Goal: Information Seeking & Learning: Compare options

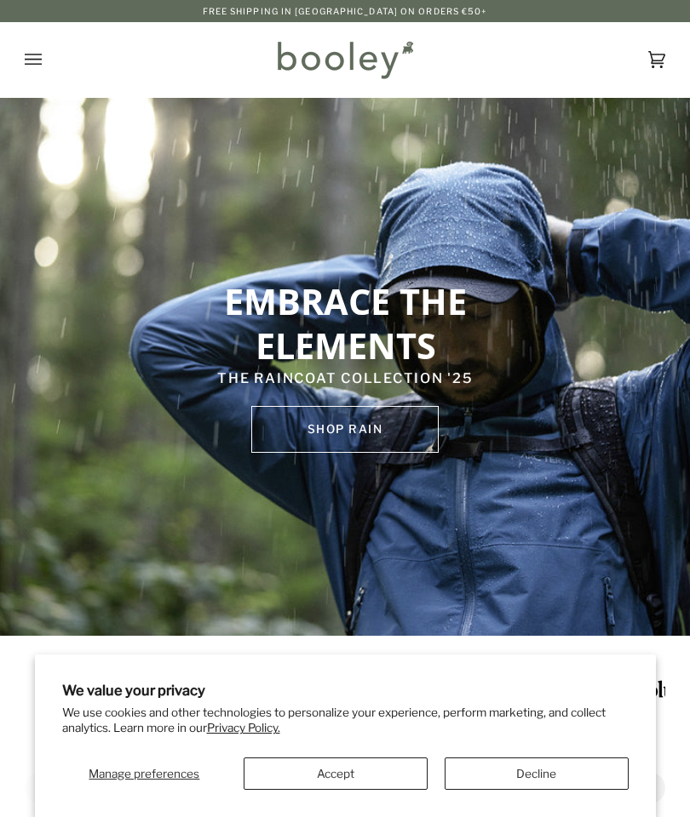
click at [364, 766] on button "Accept" at bounding box center [335, 774] width 184 height 32
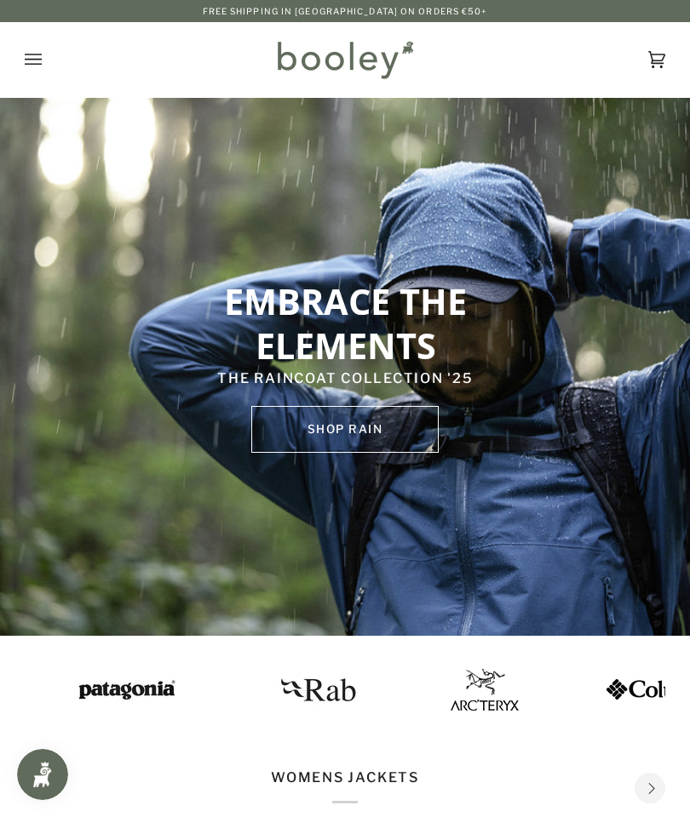
click at [28, 54] on icon "Open menu" at bounding box center [33, 59] width 17 height 11
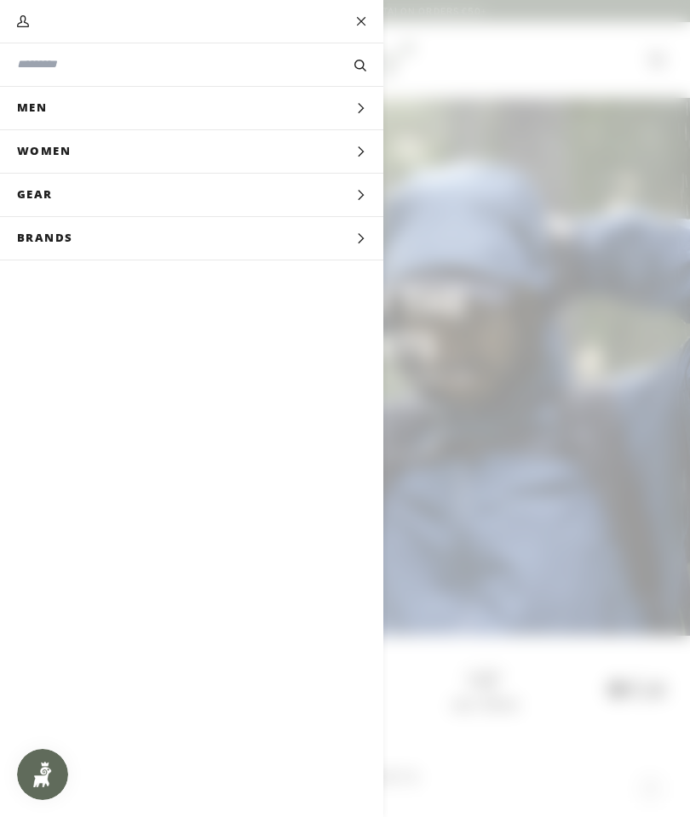
click at [356, 201] on icon "Main menu" at bounding box center [360, 195] width 11 height 11
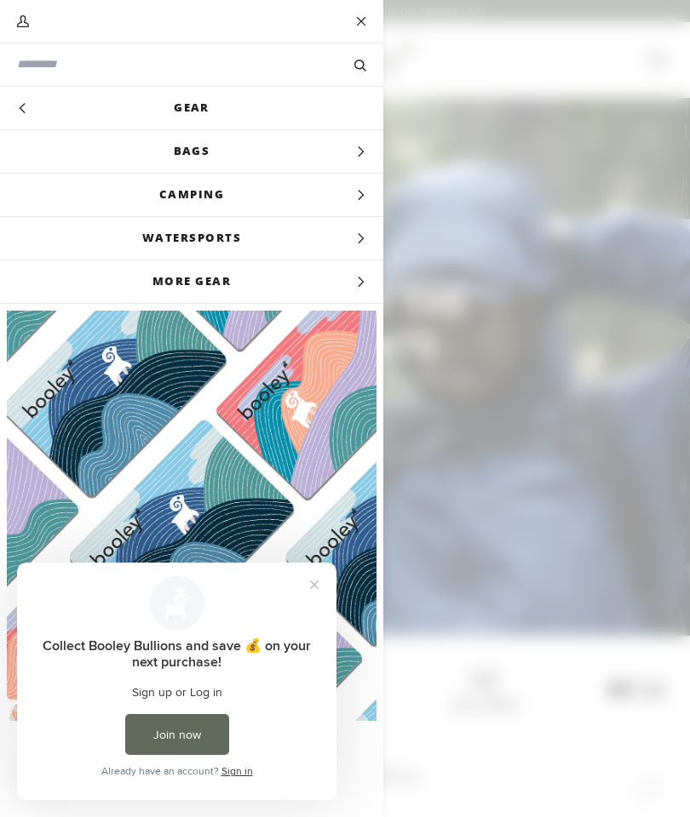
click at [358, 148] on icon "Main menu" at bounding box center [360, 151] width 11 height 11
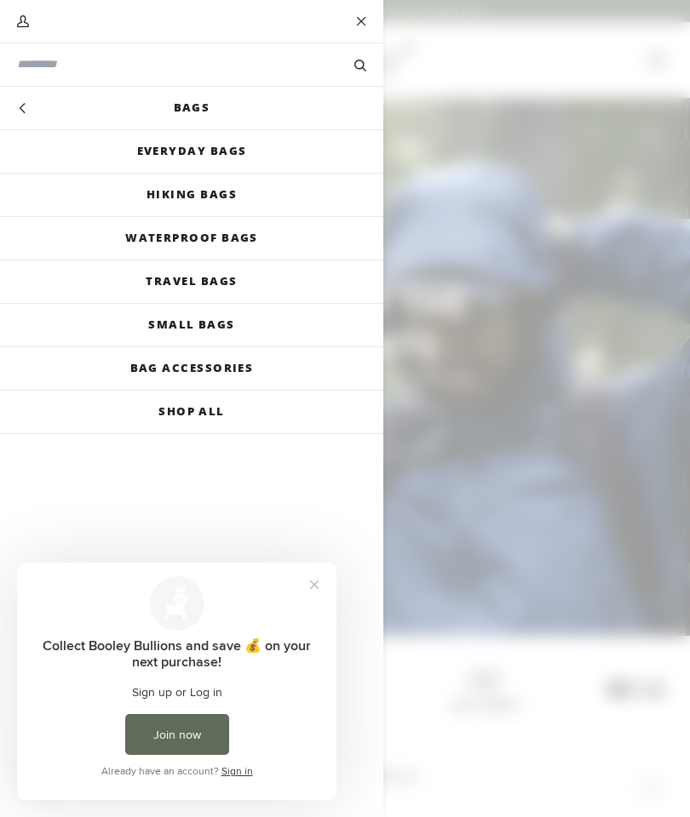
click at [204, 413] on link "Shop All" at bounding box center [191, 412] width 383 height 43
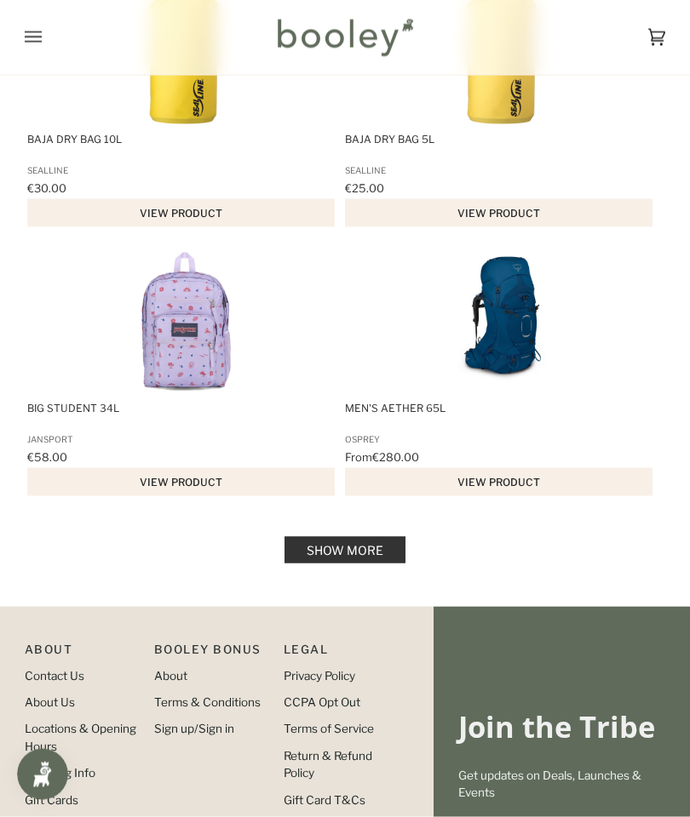
scroll to position [2564, 0]
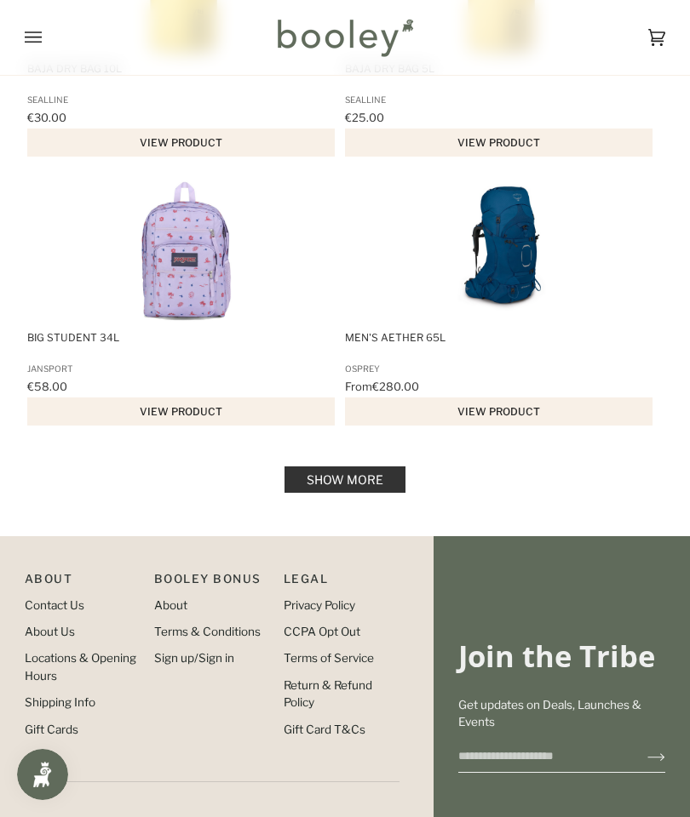
click at [353, 477] on link "Show more" at bounding box center [344, 480] width 121 height 26
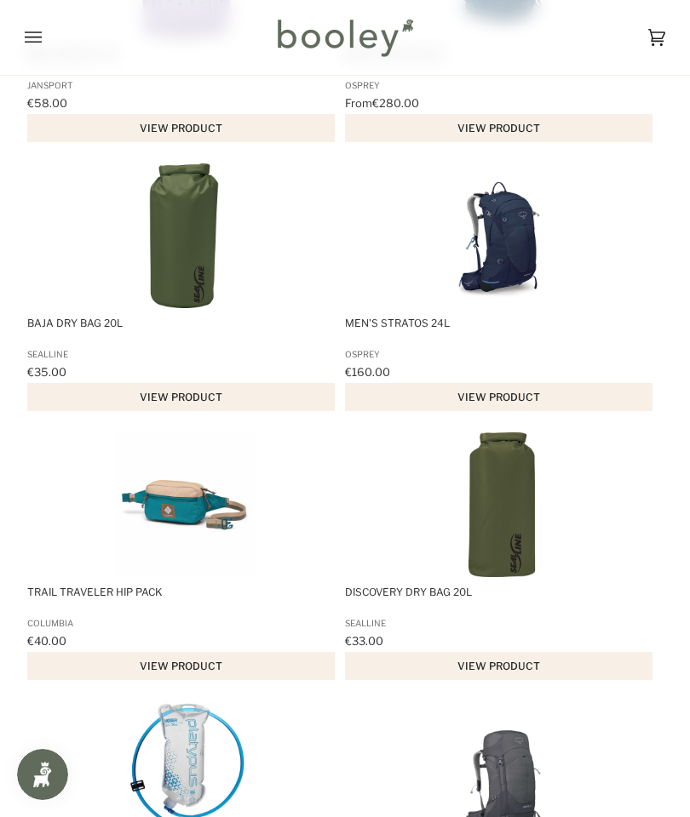
scroll to position [2847, 0]
click at [187, 519] on img "Trail Traveler Hip Pack" at bounding box center [184, 505] width 145 height 145
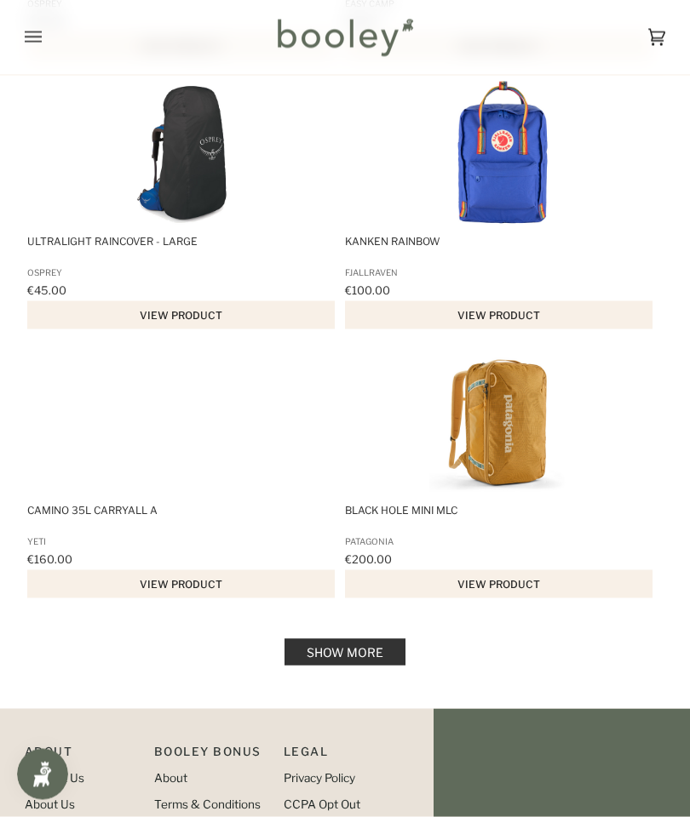
scroll to position [5126, 0]
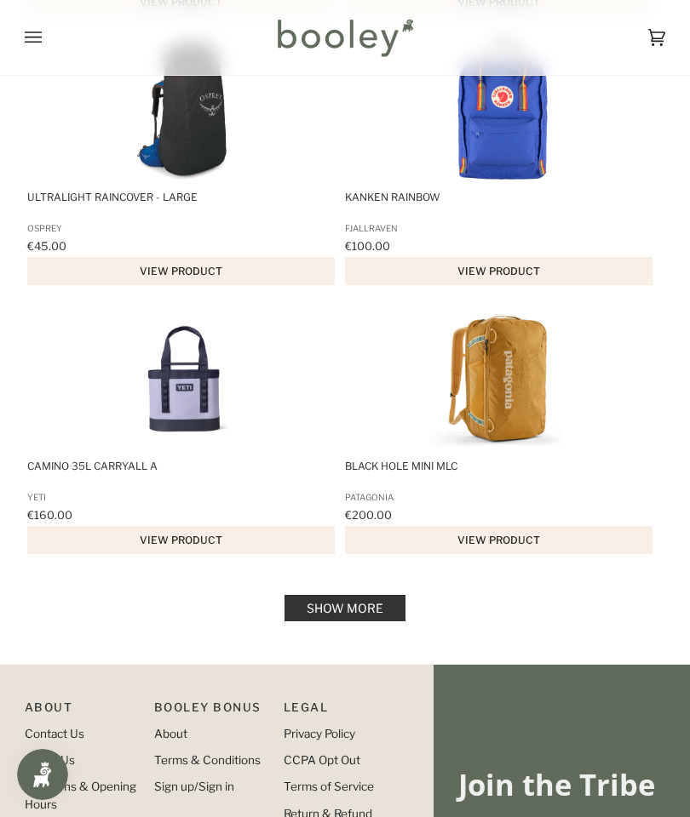
click at [347, 616] on link "Show more" at bounding box center [344, 608] width 121 height 26
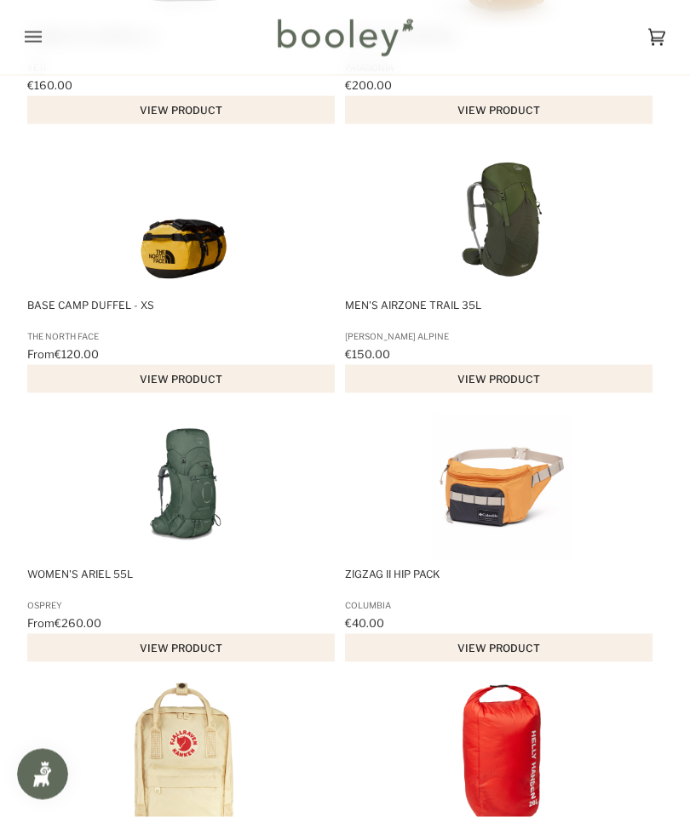
scroll to position [5558, 0]
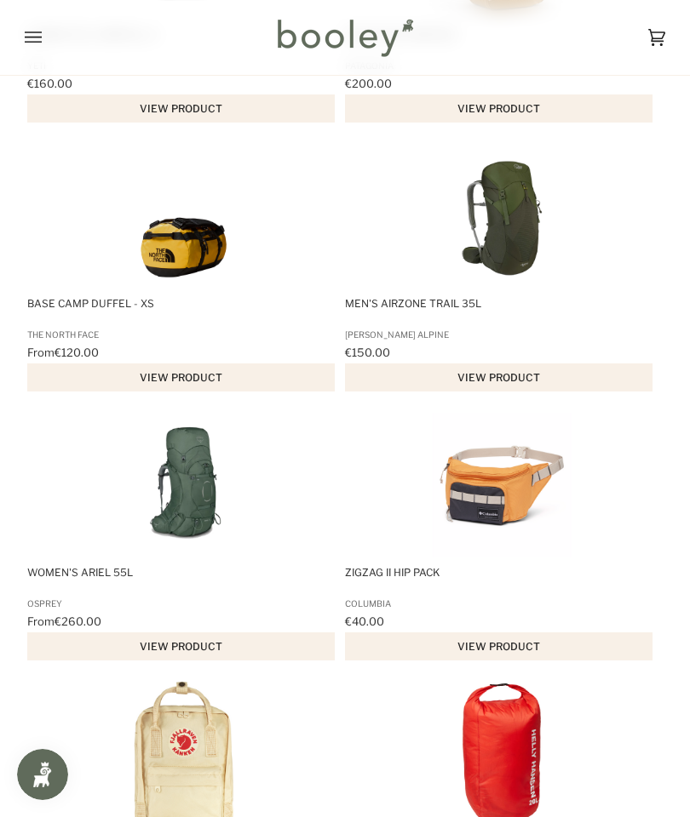
click at [491, 508] on img "Zigzag II Hip Pack" at bounding box center [501, 485] width 145 height 145
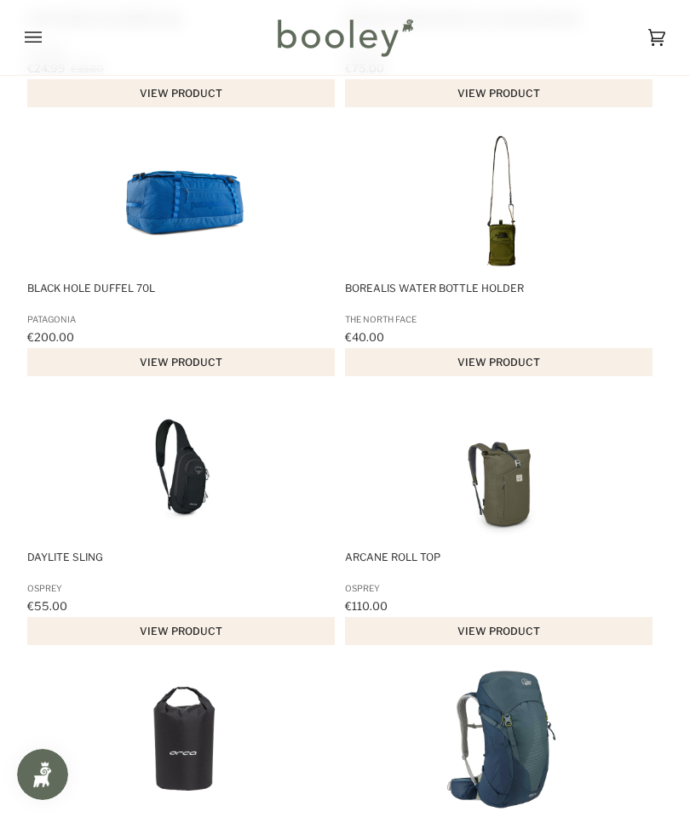
scroll to position [6664, 0]
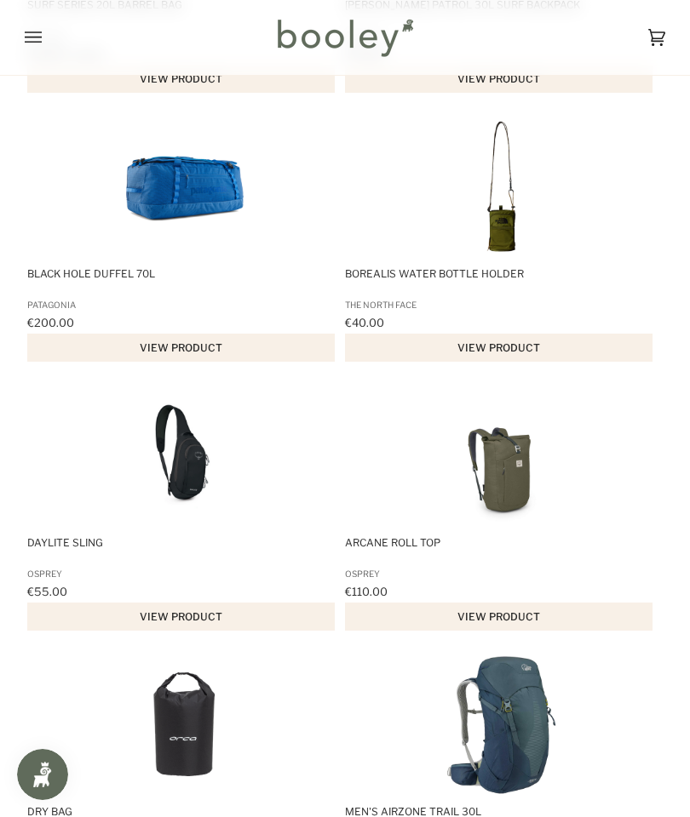
click at [71, 563] on span "Daylite Sling" at bounding box center [181, 549] width 309 height 27
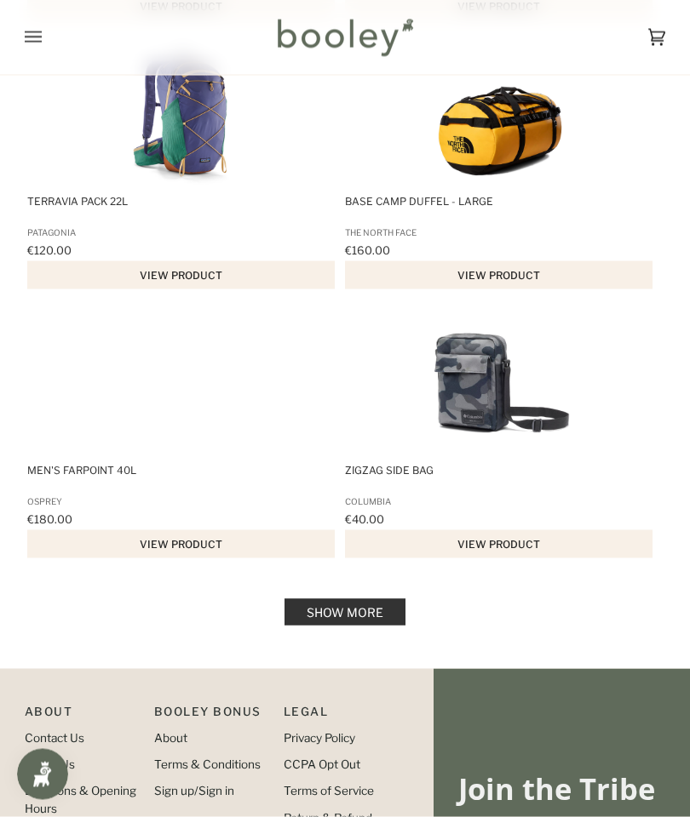
scroll to position [7826, 0]
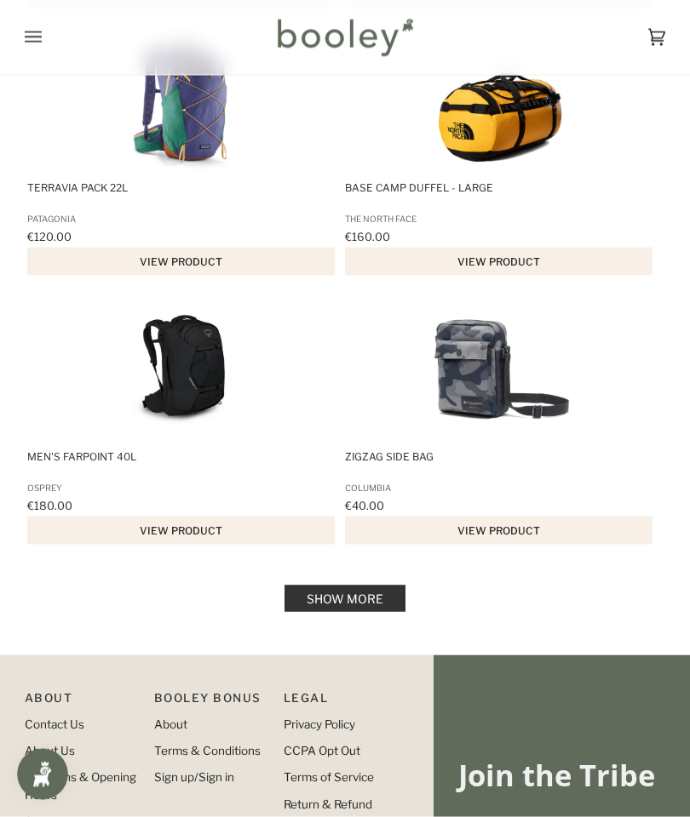
click at [350, 612] on link "Show more" at bounding box center [344, 599] width 121 height 26
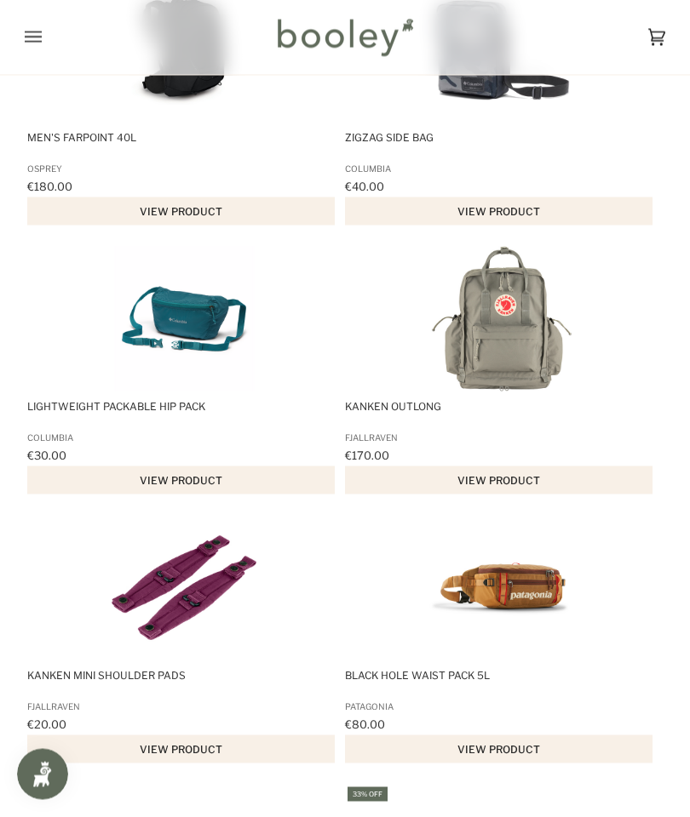
scroll to position [8201, 0]
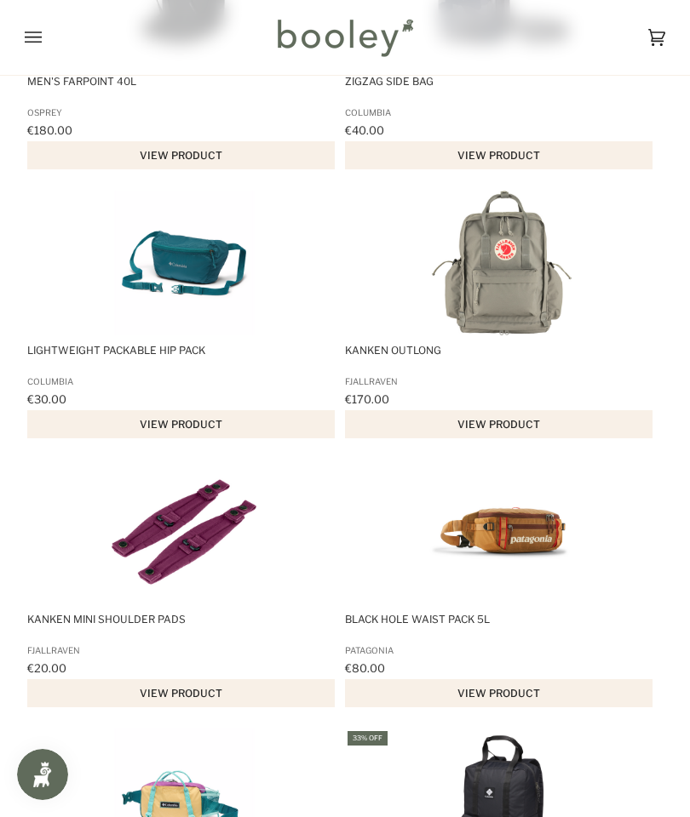
click at [81, 371] on span "Lightweight Packable Hip Pack" at bounding box center [181, 357] width 309 height 27
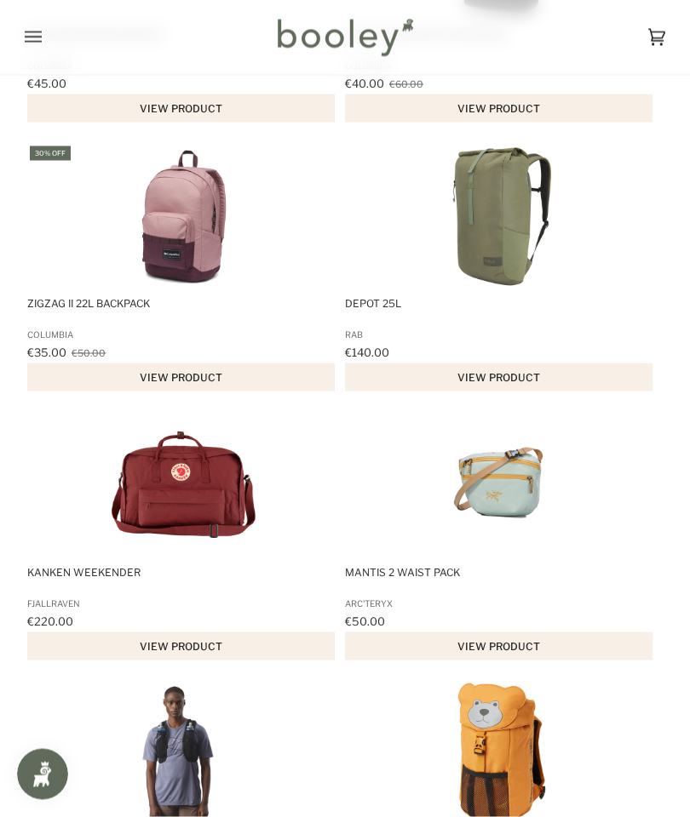
scroll to position [9056, 0]
click at [496, 517] on img "Mantis 2 Waist Pack" at bounding box center [501, 484] width 145 height 145
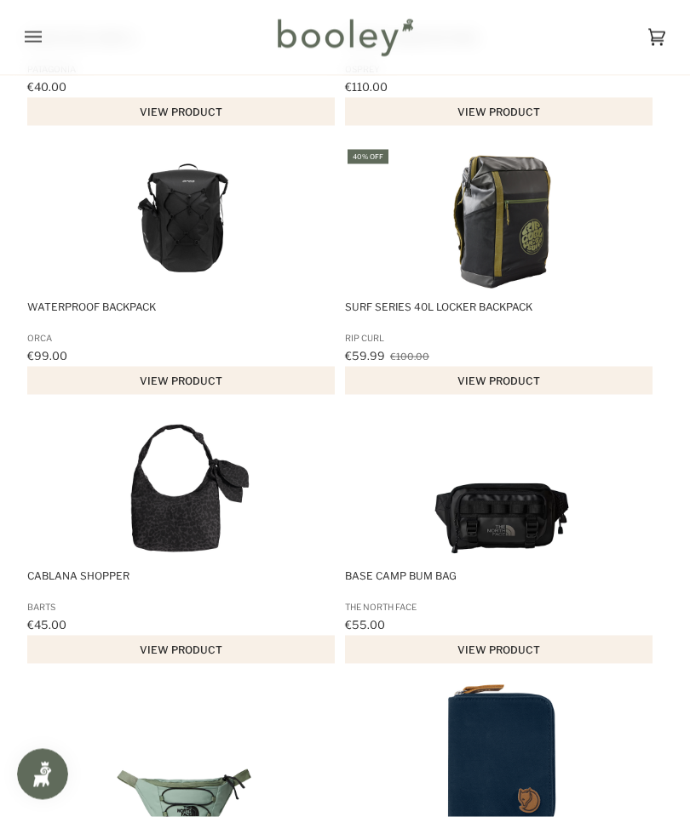
scroll to position [10131, 0]
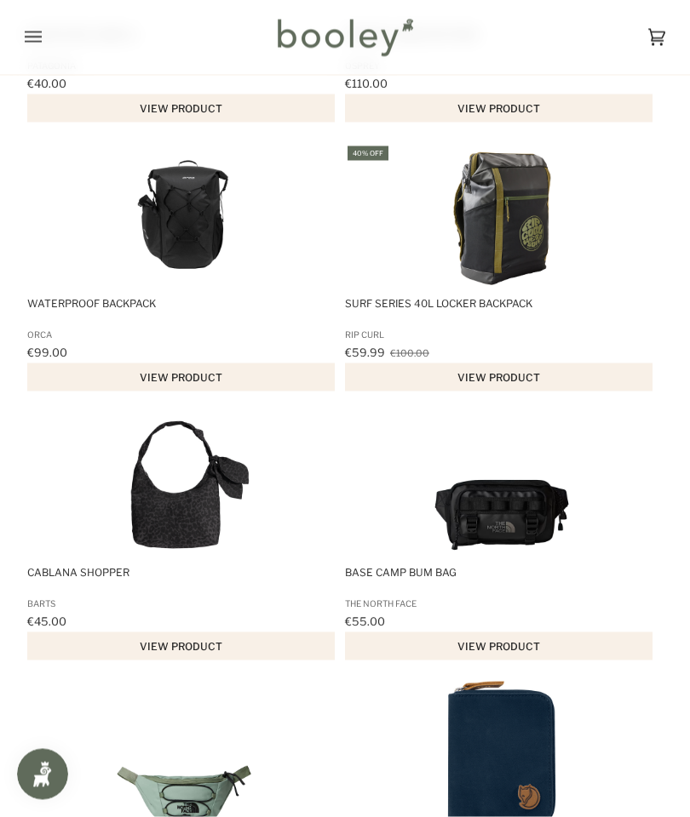
click at [487, 549] on img "Base Camp Bum Bag" at bounding box center [501, 485] width 145 height 145
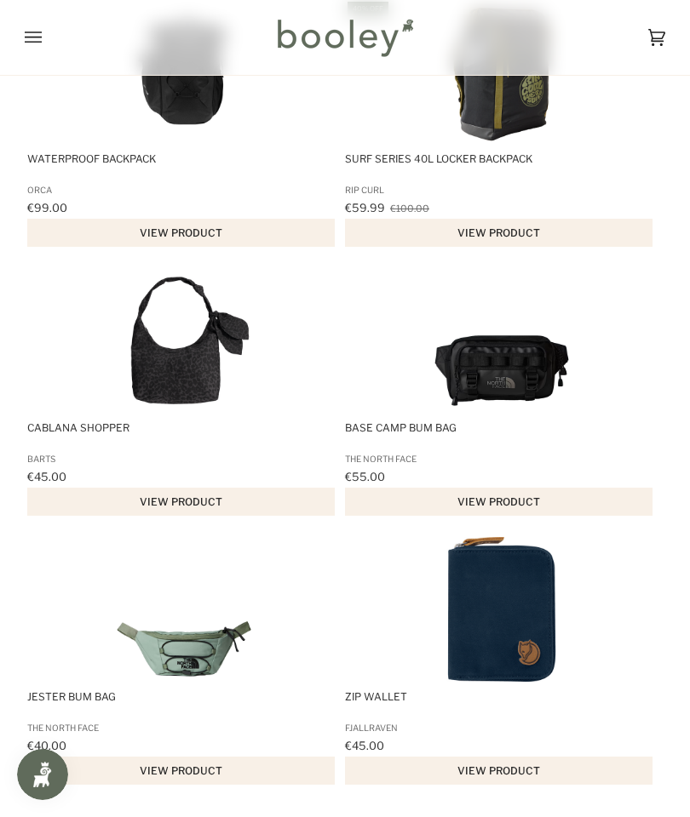
scroll to position [10389, 0]
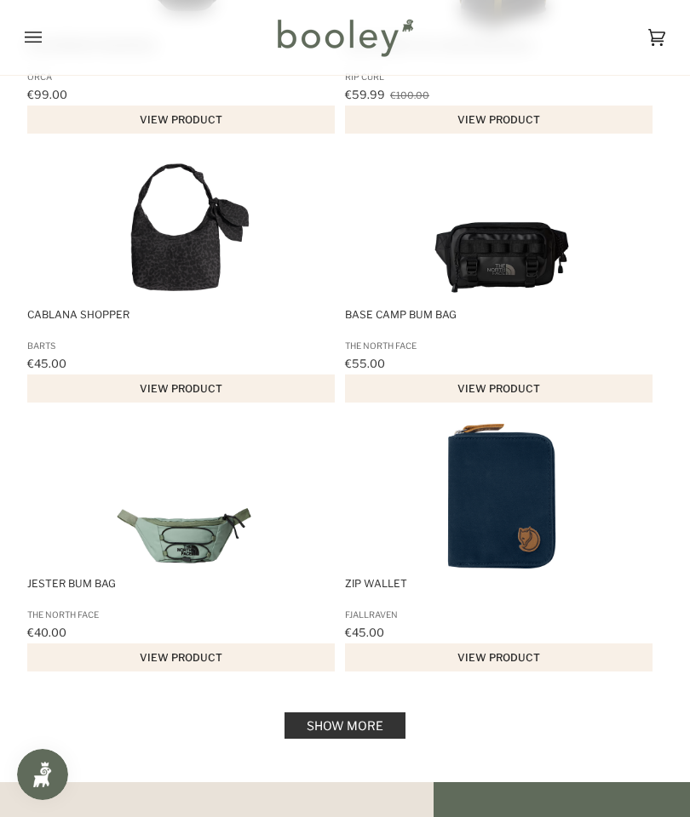
click at [157, 568] on img "Jester Bum Bag" at bounding box center [184, 496] width 145 height 145
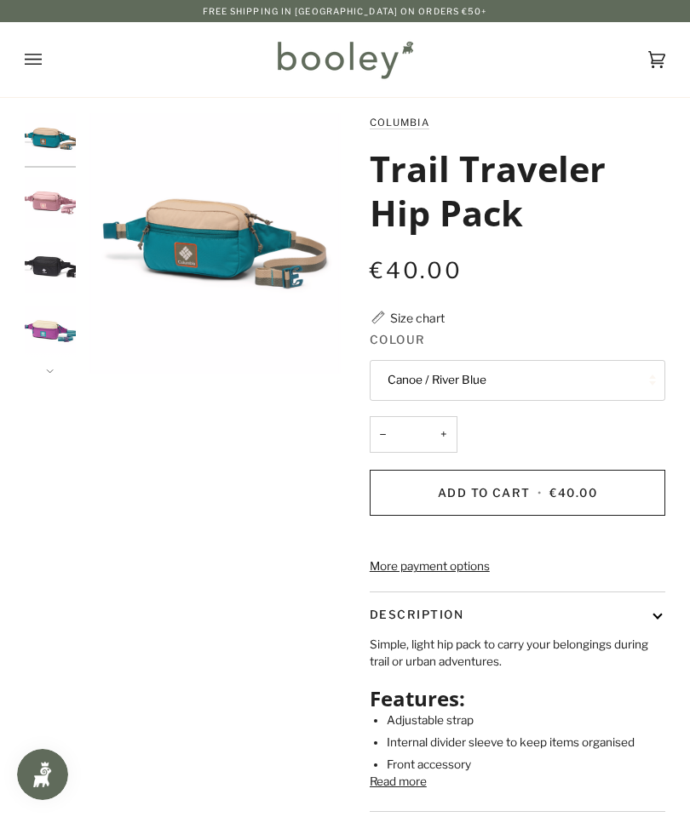
click at [51, 261] on img "Columbia Trail Traveler Hip Pack Black - Booley Galway" at bounding box center [50, 267] width 51 height 51
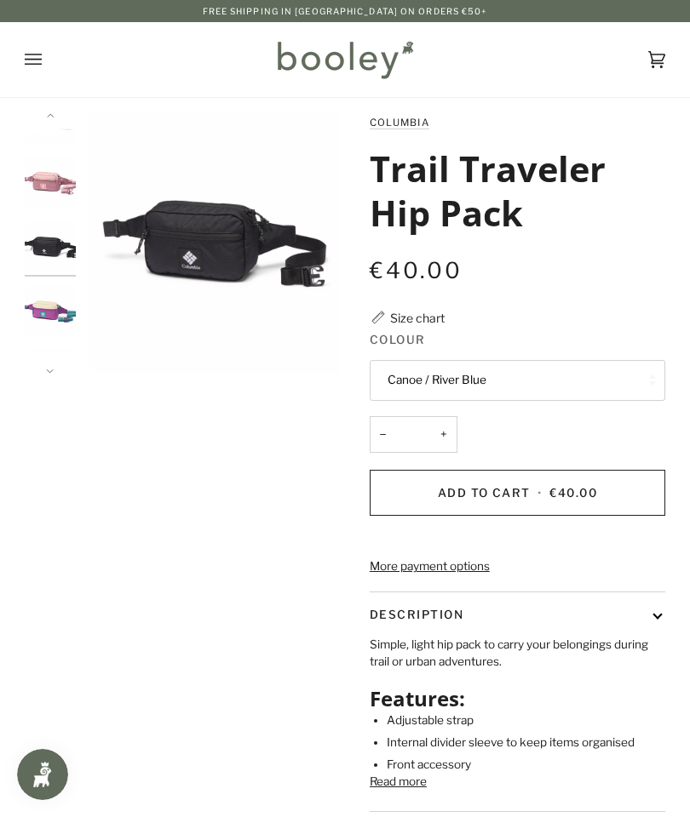
scroll to position [23, 0]
click at [112, 336] on icon "Columbia Trail Traveler Hip Pack Black - Booley Galway" at bounding box center [116, 341] width 13 height 13
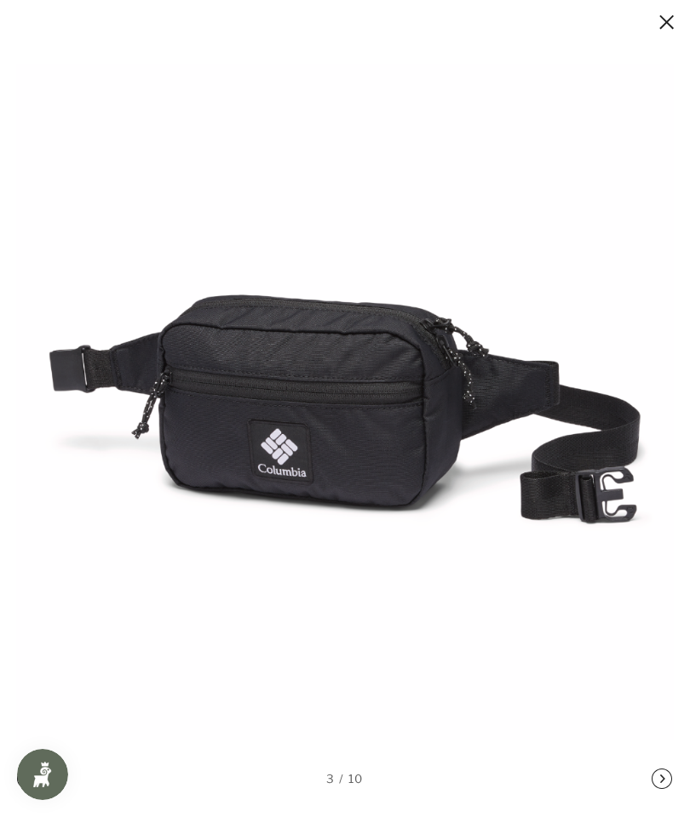
click at [664, 12] on button at bounding box center [649, 22] width 51 height 21
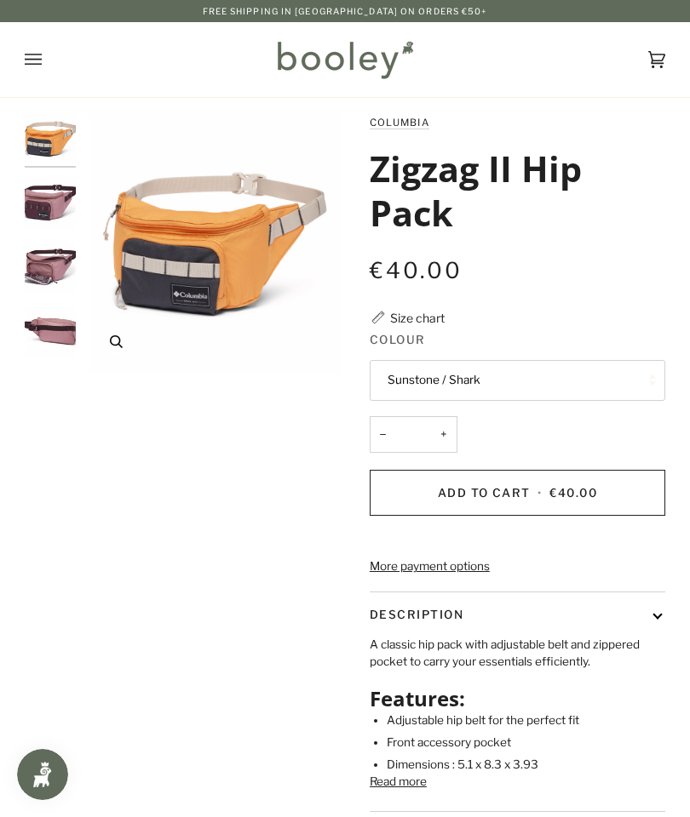
click at [117, 335] on button "Zoom" at bounding box center [116, 342] width 30 height 30
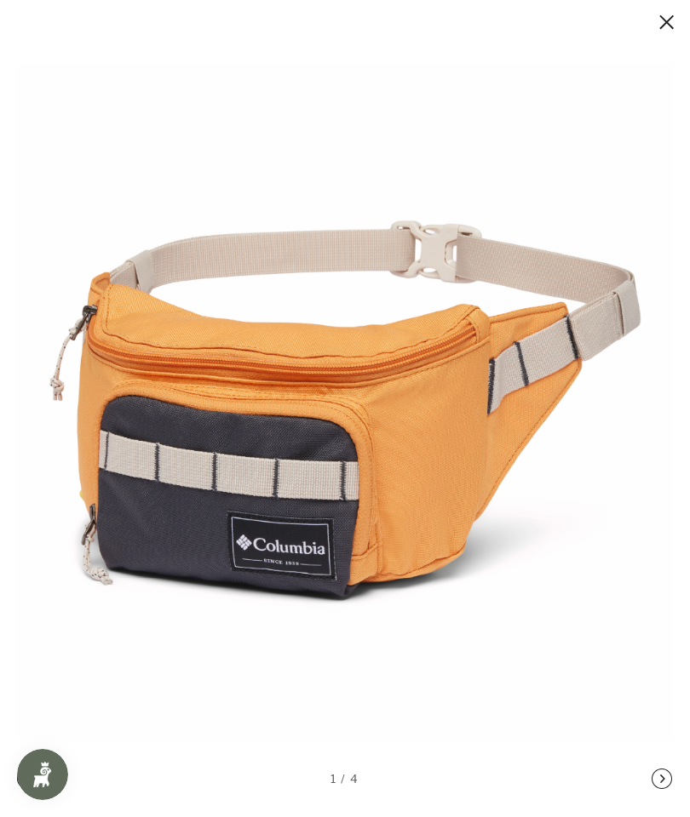
click at [664, 20] on button at bounding box center [649, 22] width 51 height 21
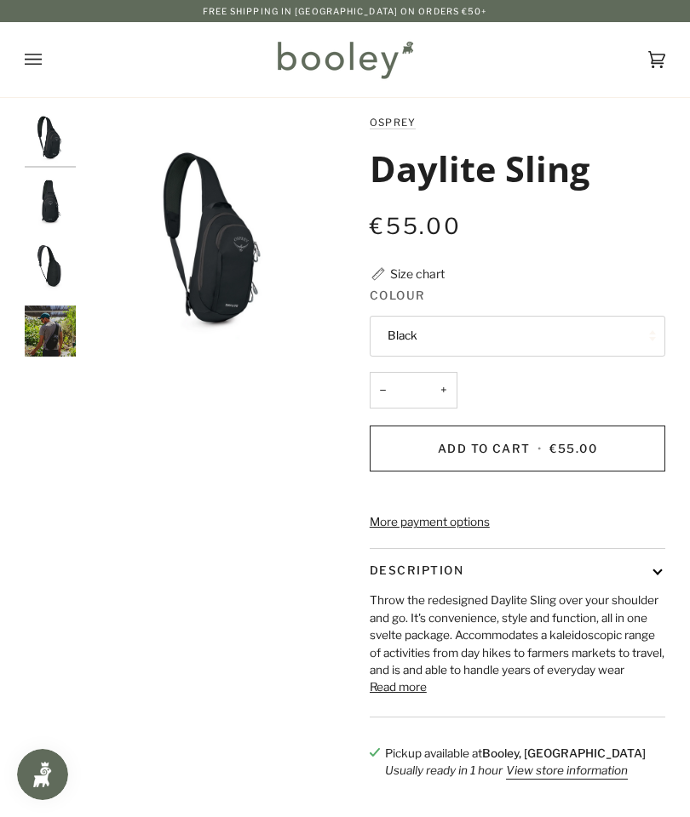
click at [48, 328] on img "Osprey Daylite Sling 5L Black - Booley Galway" at bounding box center [50, 331] width 51 height 51
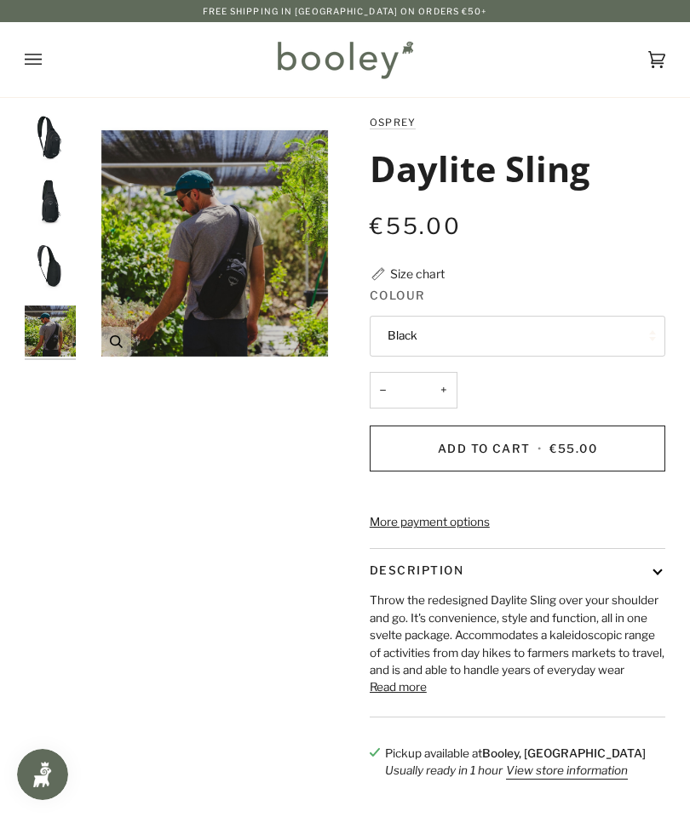
click at [111, 340] on icon "Osprey Daylite Sling 5L Black - Booley Galway" at bounding box center [116, 341] width 13 height 13
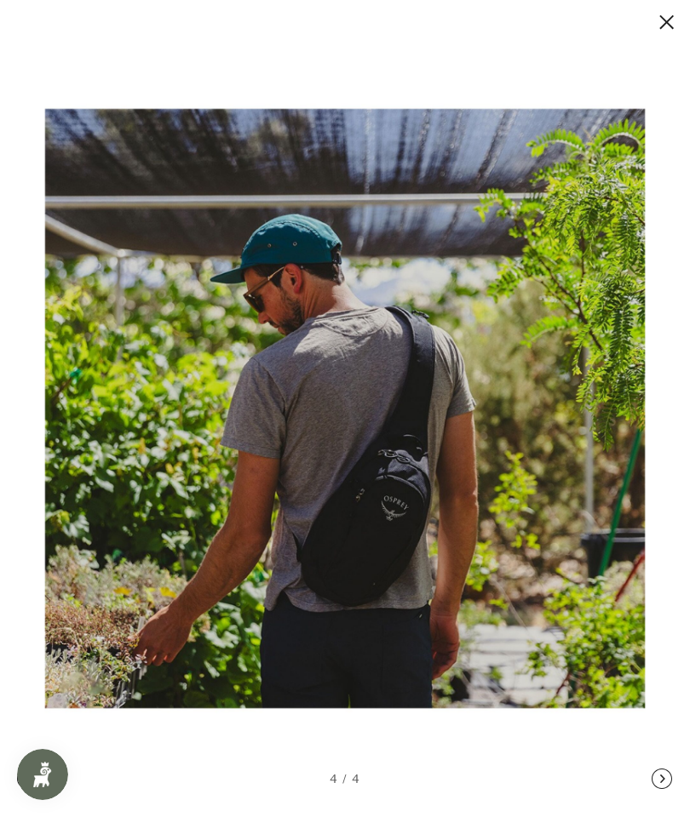
click at [659, 21] on button at bounding box center [649, 22] width 51 height 21
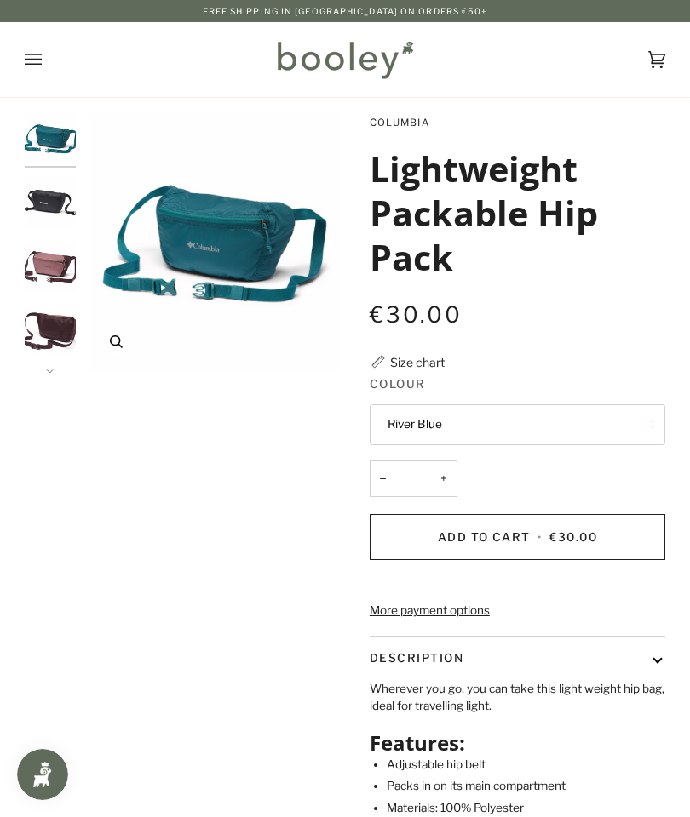
click at [117, 337] on icon "Columbia Lightweight Packable Hip Pack River Blue - Booley Galway" at bounding box center [116, 341] width 13 height 13
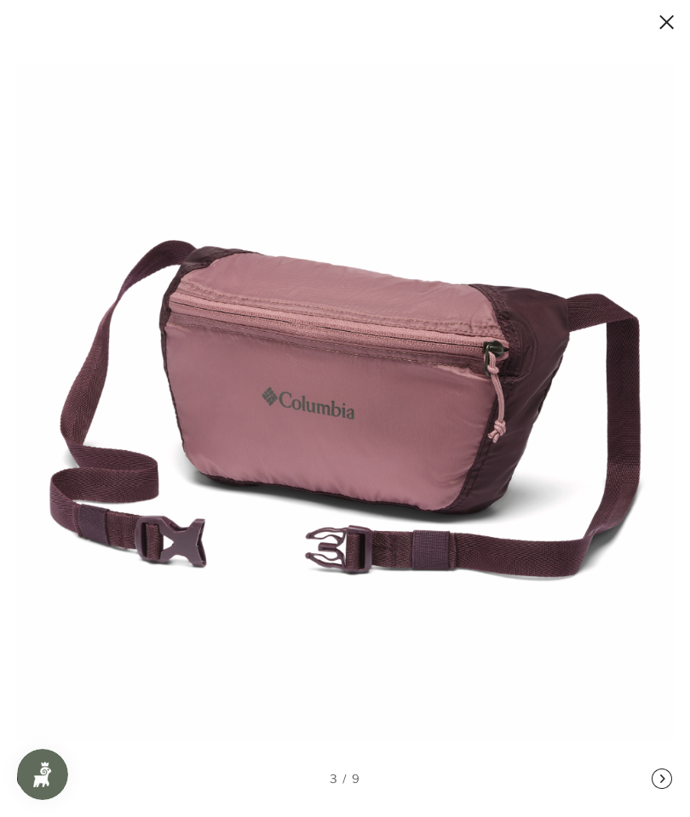
click at [662, 14] on button at bounding box center [649, 22] width 51 height 21
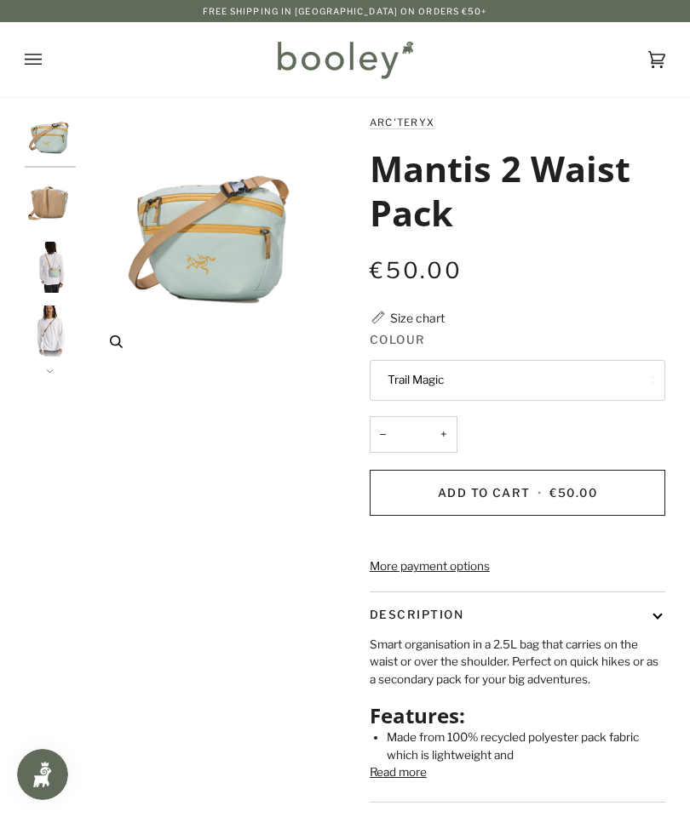
click at [111, 341] on icon "Arc'Teryx Mantis 2 Waist Pack Trail Magic - Booley Galway" at bounding box center [116, 341] width 13 height 13
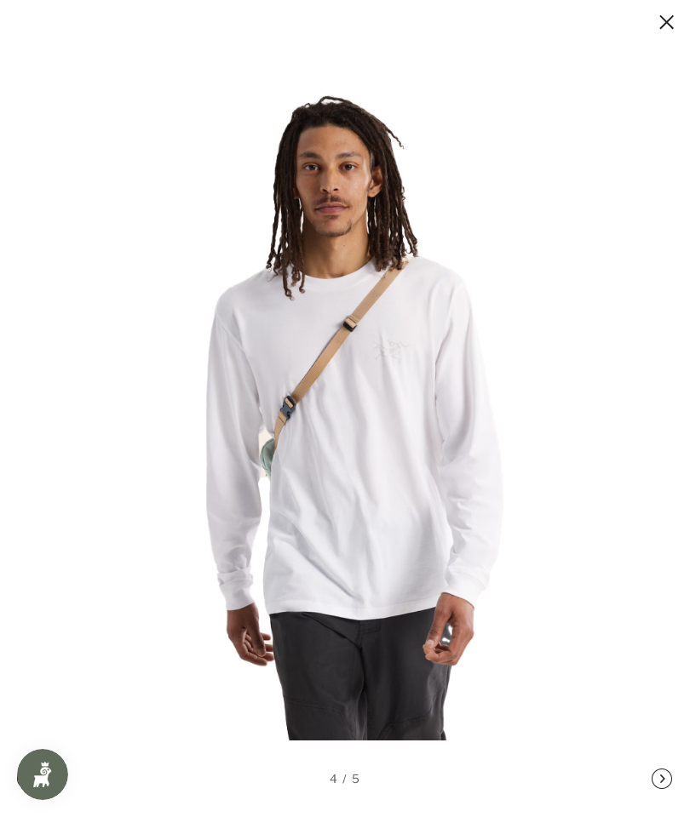
click at [663, 23] on button at bounding box center [649, 22] width 51 height 21
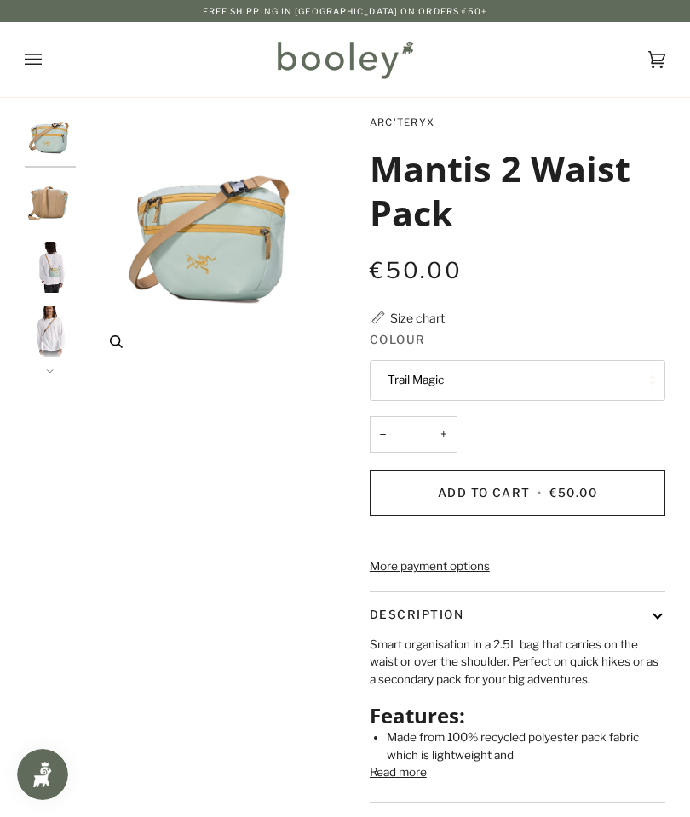
click at [123, 333] on button "Zoom" at bounding box center [116, 342] width 30 height 30
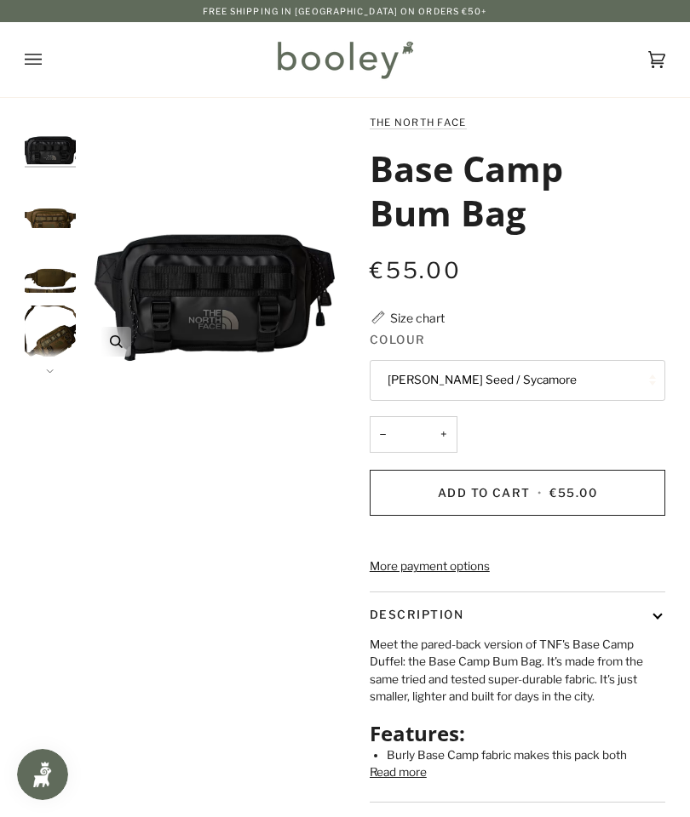
click at [118, 341] on icon "The North Face Base Camp Bum Bag TNF Black / Asphalt Grey / Smoked Pearl - Bool…" at bounding box center [116, 341] width 13 height 13
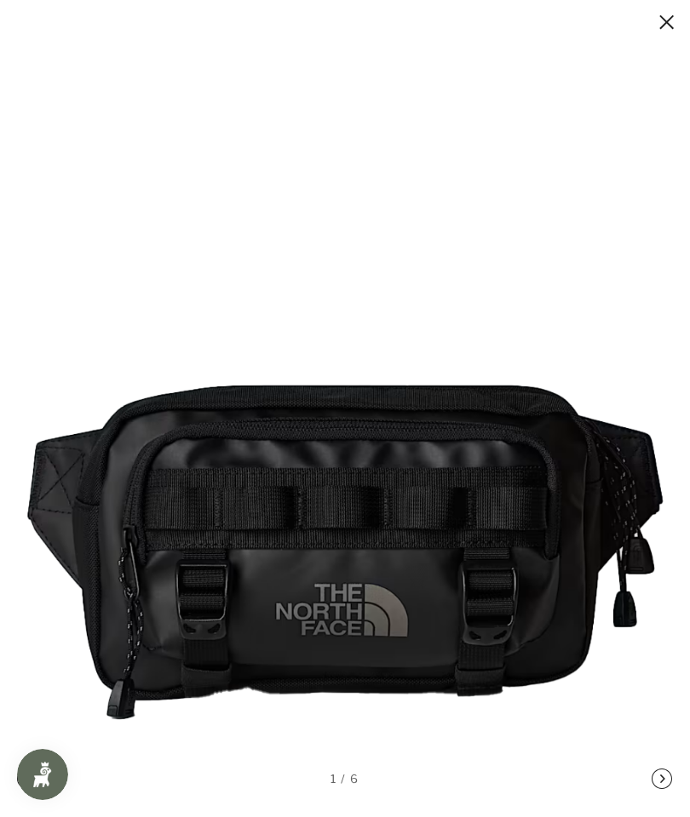
click at [659, 19] on button at bounding box center [649, 22] width 51 height 21
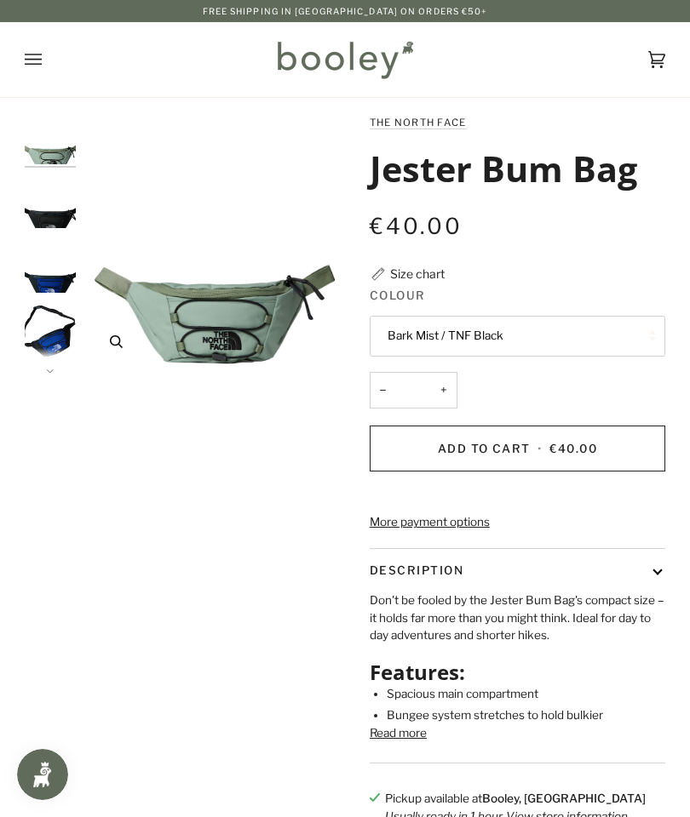
click at [115, 338] on icon "The North Face Jester Bum Bag Bark Mist / TNF Black - Booley Galway" at bounding box center [116, 341] width 13 height 13
click at [117, 338] on div at bounding box center [214, 243] width 261 height 261
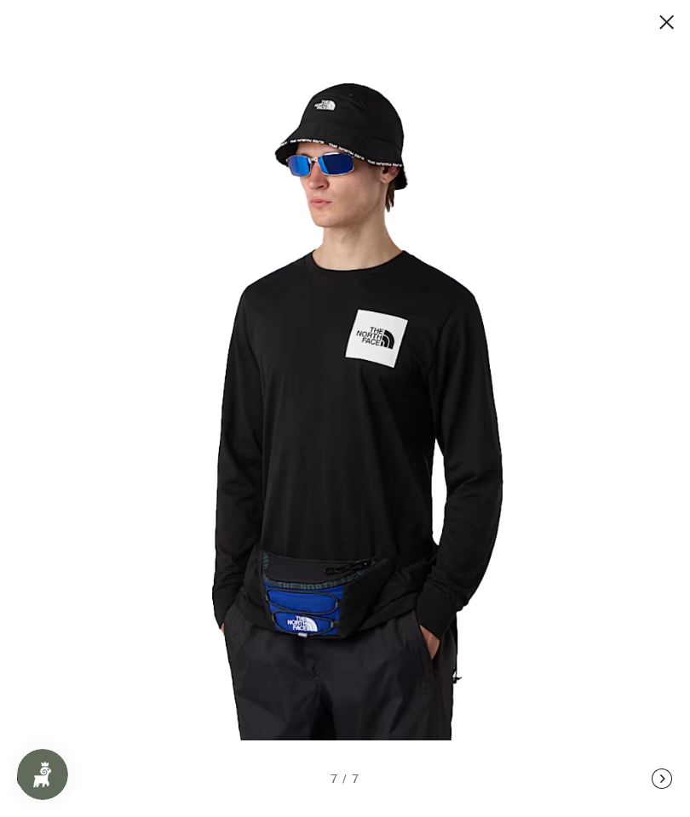
click at [664, 14] on button at bounding box center [649, 22] width 51 height 21
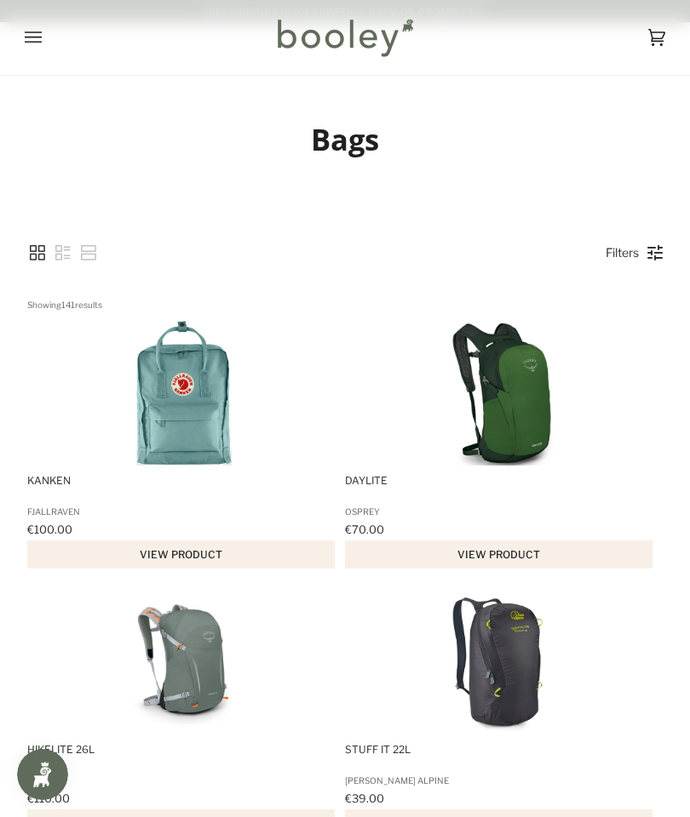
scroll to position [10458, 0]
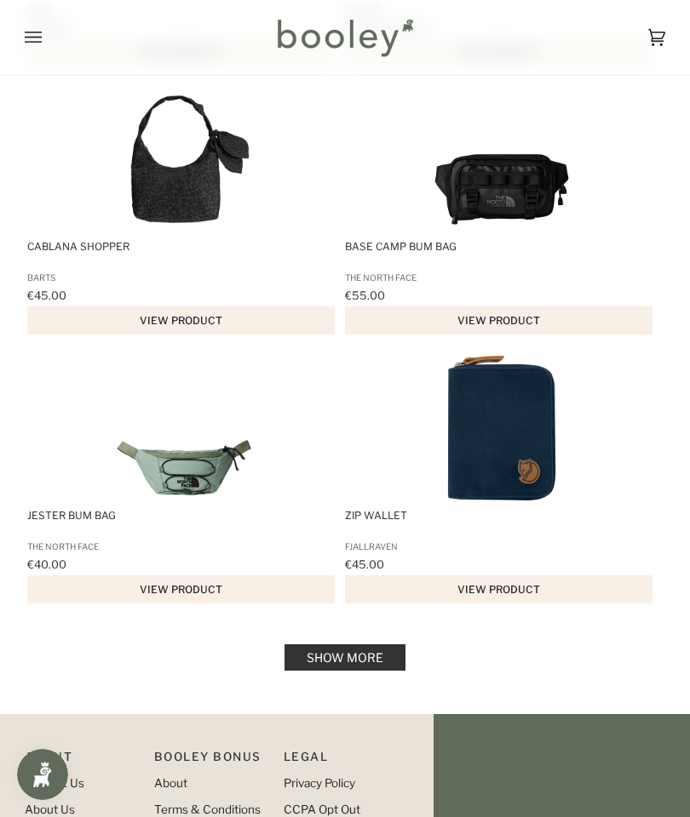
click at [370, 671] on link "Show more" at bounding box center [344, 657] width 121 height 26
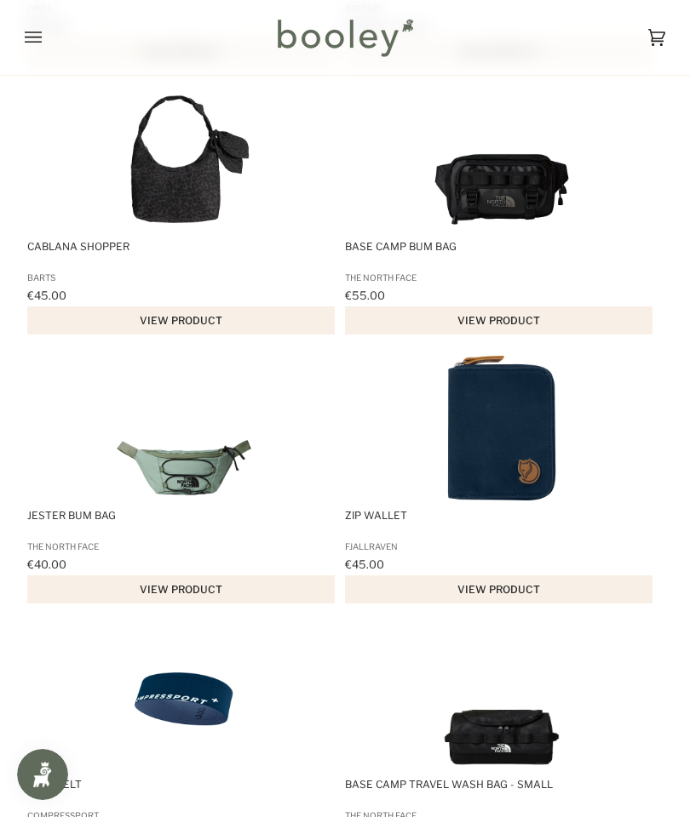
click at [530, 482] on img "Zip Wallet" at bounding box center [501, 428] width 145 height 145
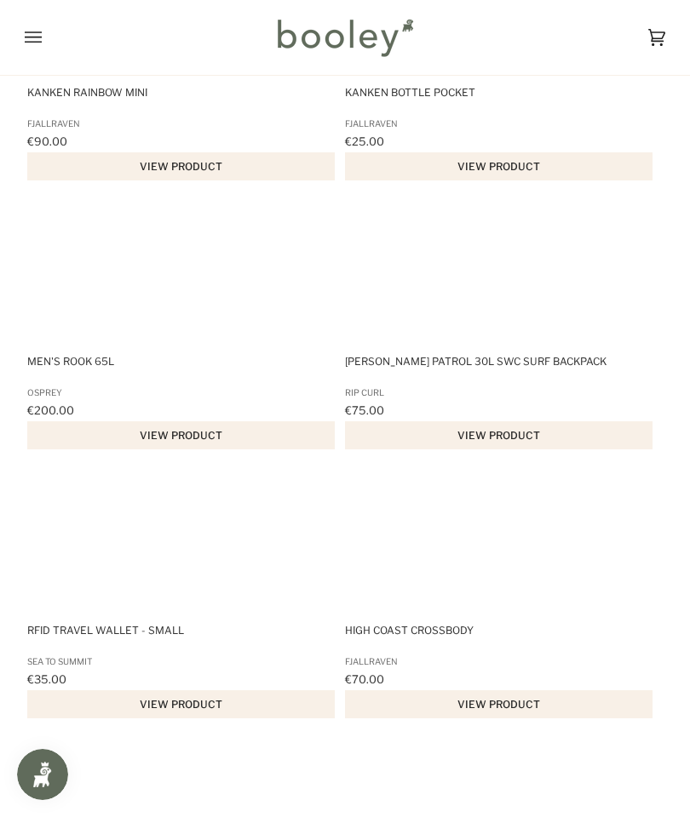
scroll to position [12499, 0]
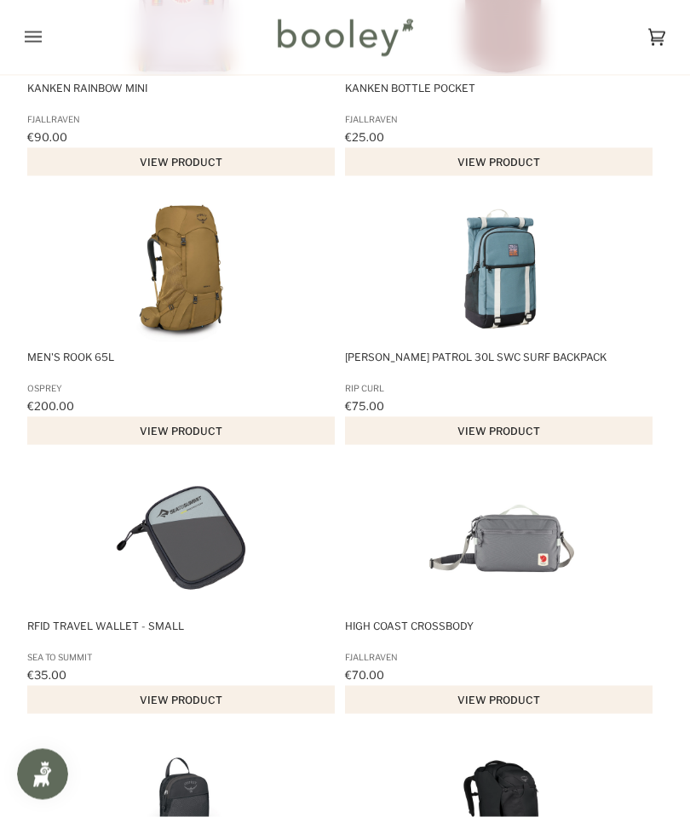
click at [191, 586] on img "RFID Travel Wallet - Small" at bounding box center [184, 539] width 145 height 145
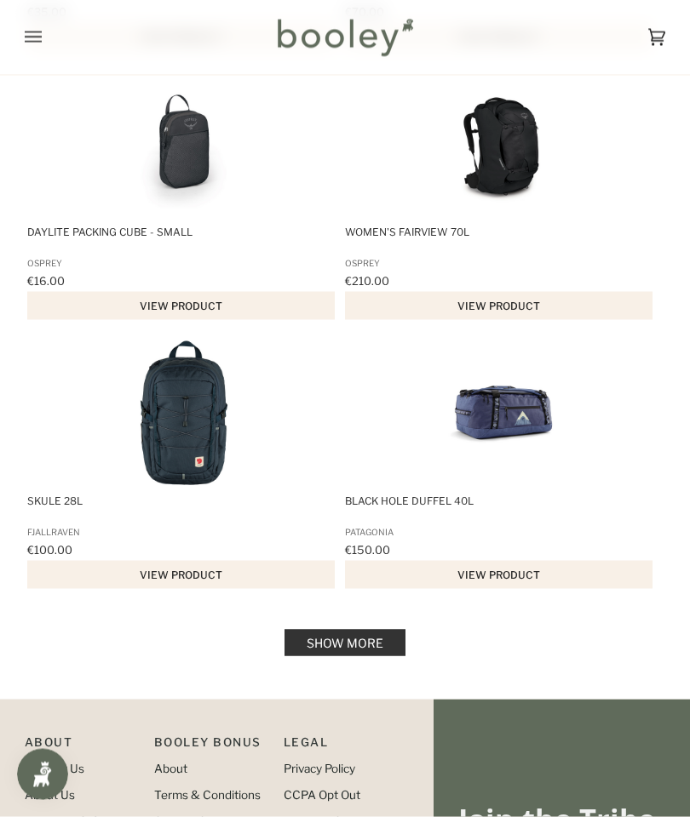
click at [355, 656] on link "Show more" at bounding box center [344, 643] width 121 height 26
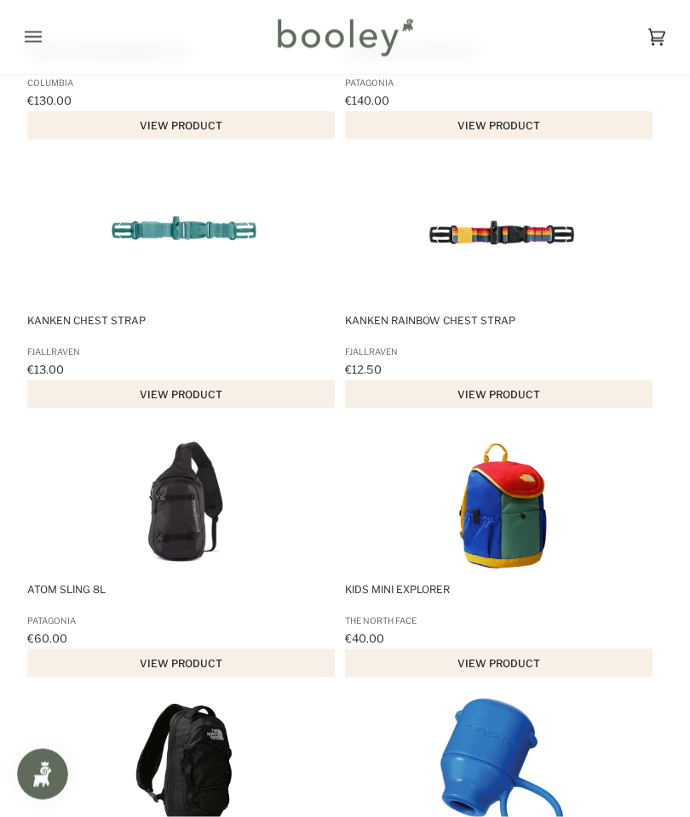
scroll to position [13882, 0]
click at [190, 560] on img "Atom Sling 8L" at bounding box center [184, 501] width 145 height 145
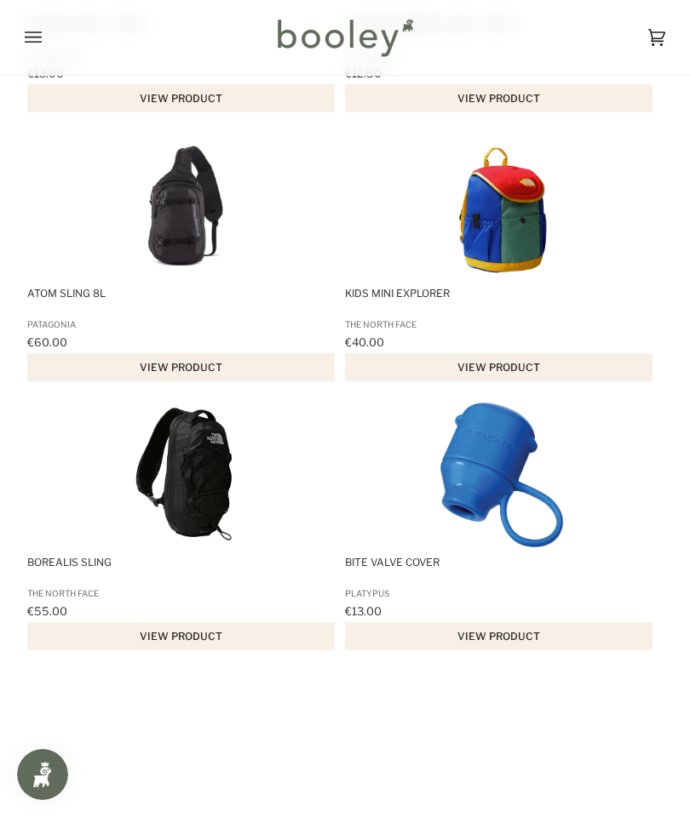
scroll to position [14236, 0]
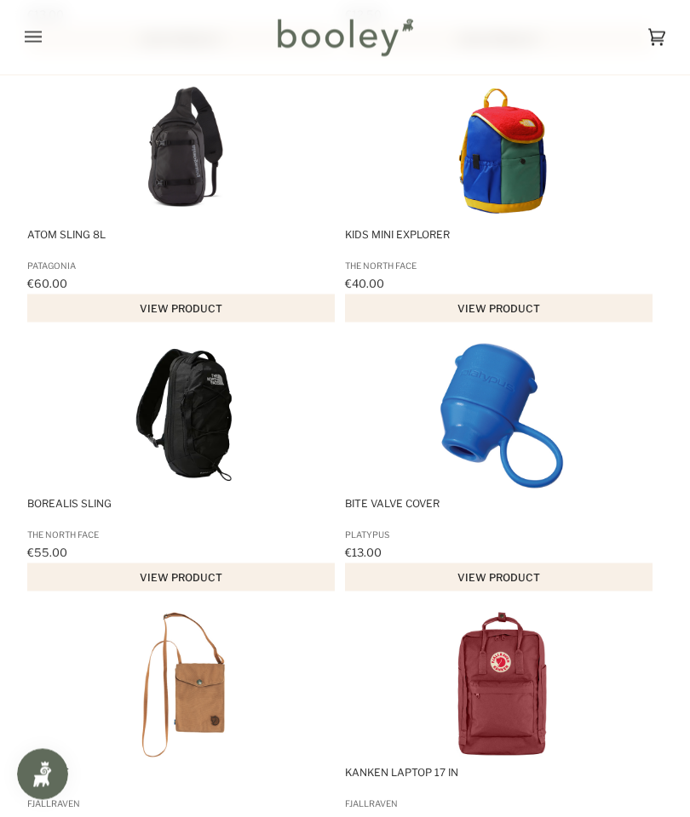
click at [77, 524] on span "Borealis Sling" at bounding box center [181, 510] width 309 height 27
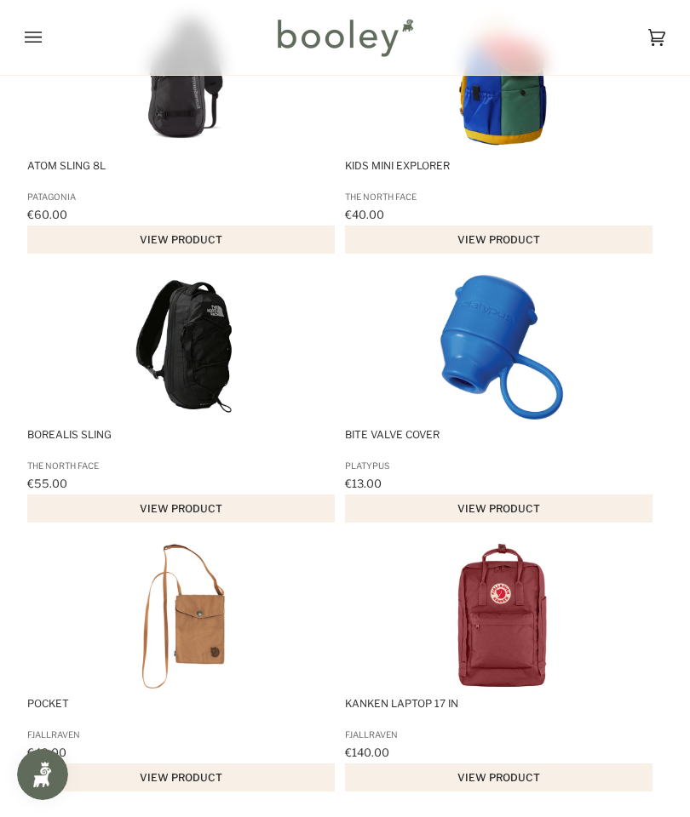
scroll to position [14448, 0]
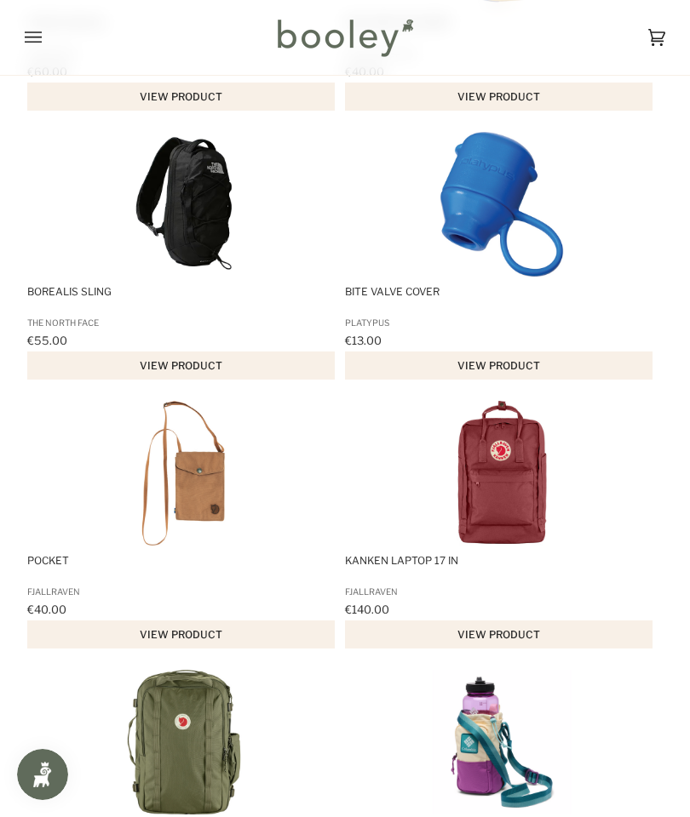
click at [195, 523] on img "Pocket" at bounding box center [184, 473] width 145 height 145
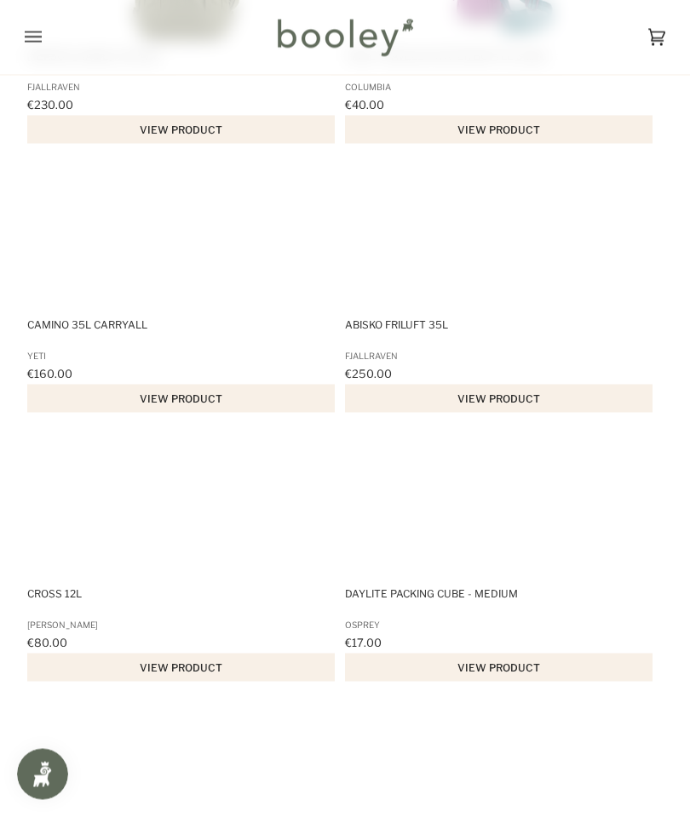
scroll to position [15224, 0]
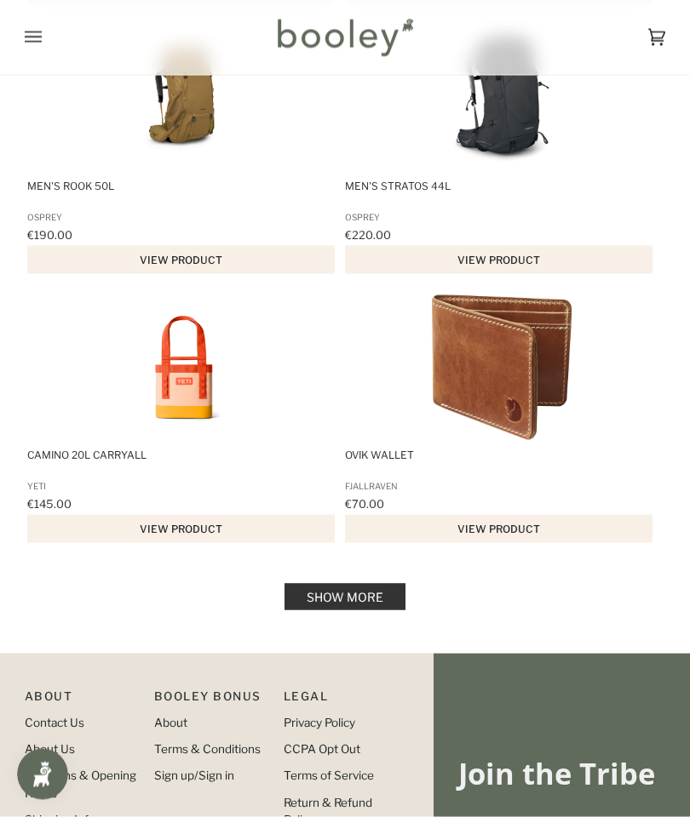
click at [339, 610] on link "Show more" at bounding box center [344, 597] width 121 height 26
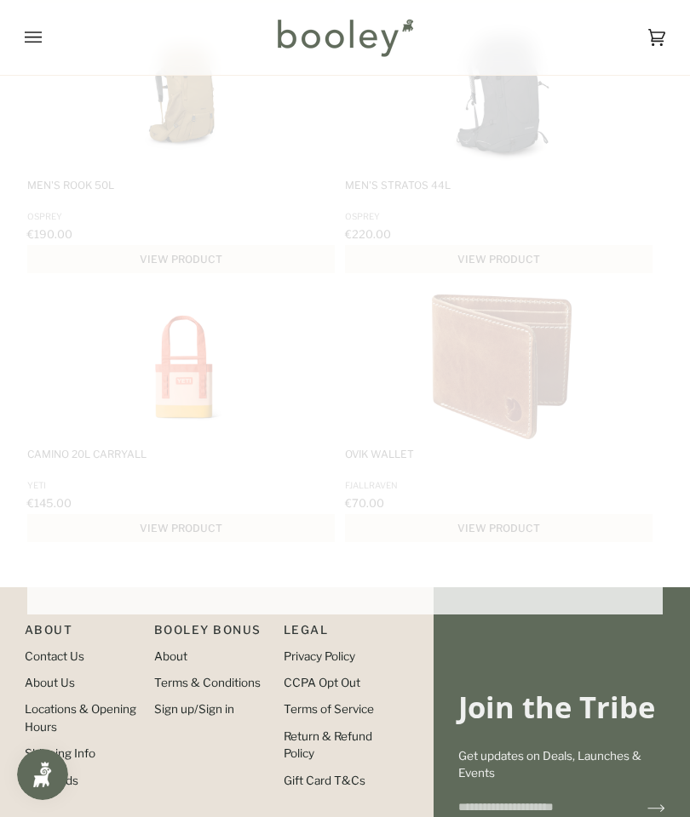
scroll to position [15968, 0]
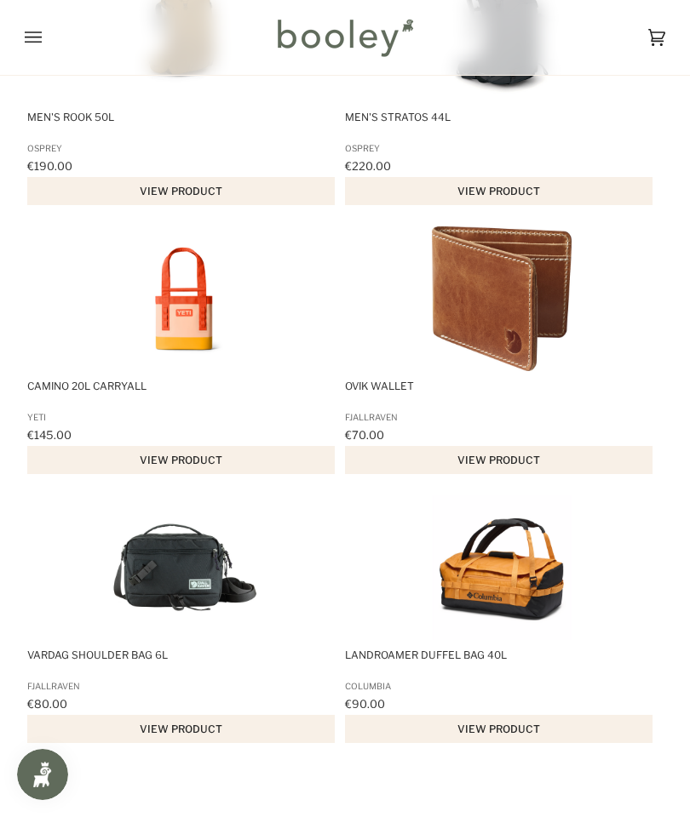
click at [164, 616] on img "Vardag Shoulder Bag 6L" at bounding box center [184, 568] width 145 height 145
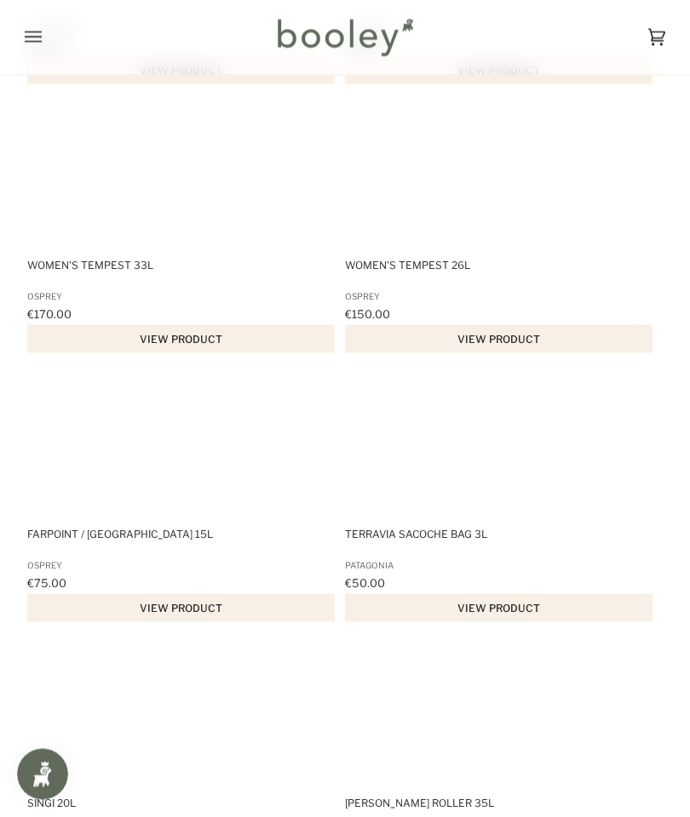
scroll to position [16628, 0]
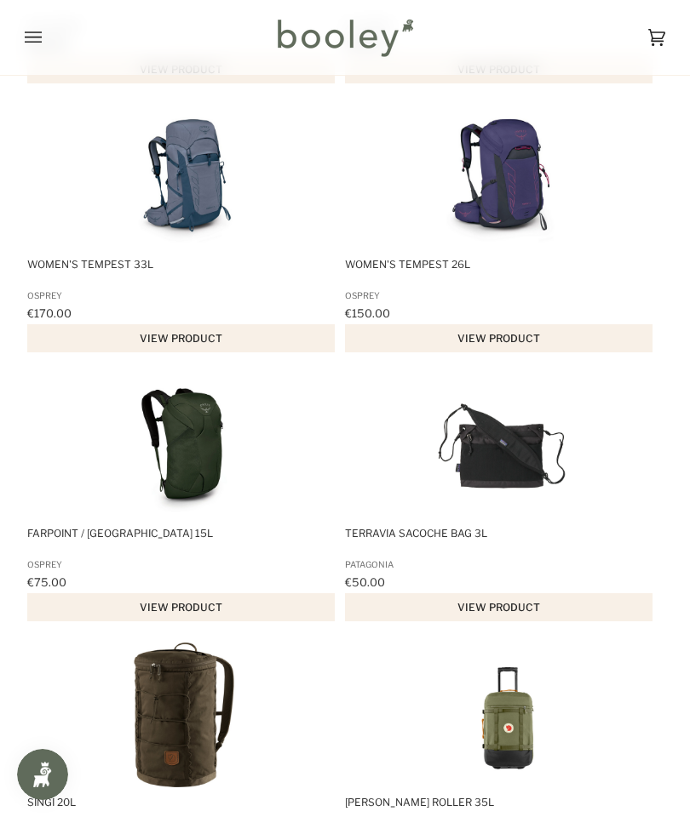
click at [509, 518] on img "Terravia Sacoche Bag 3L" at bounding box center [501, 446] width 145 height 145
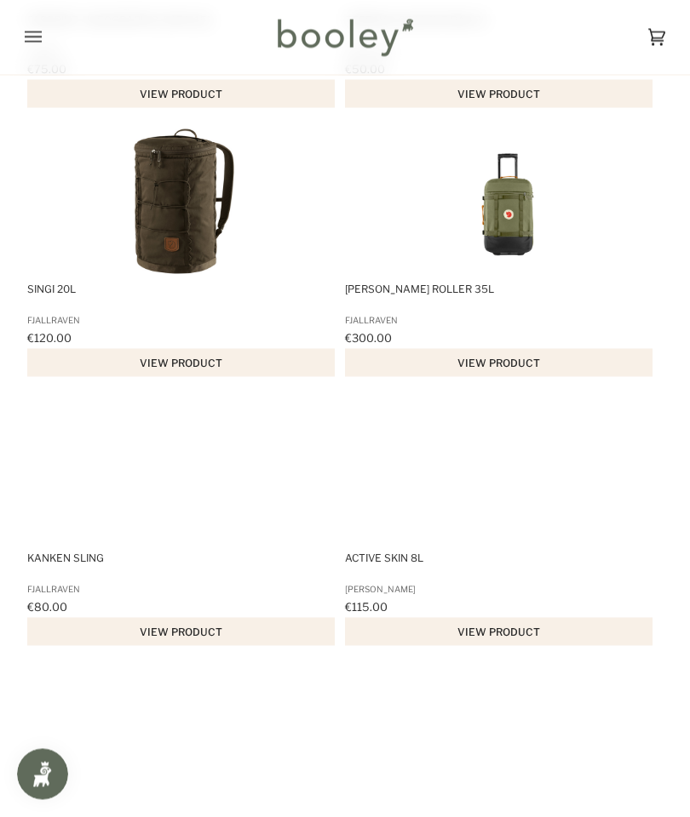
scroll to position [17181, 0]
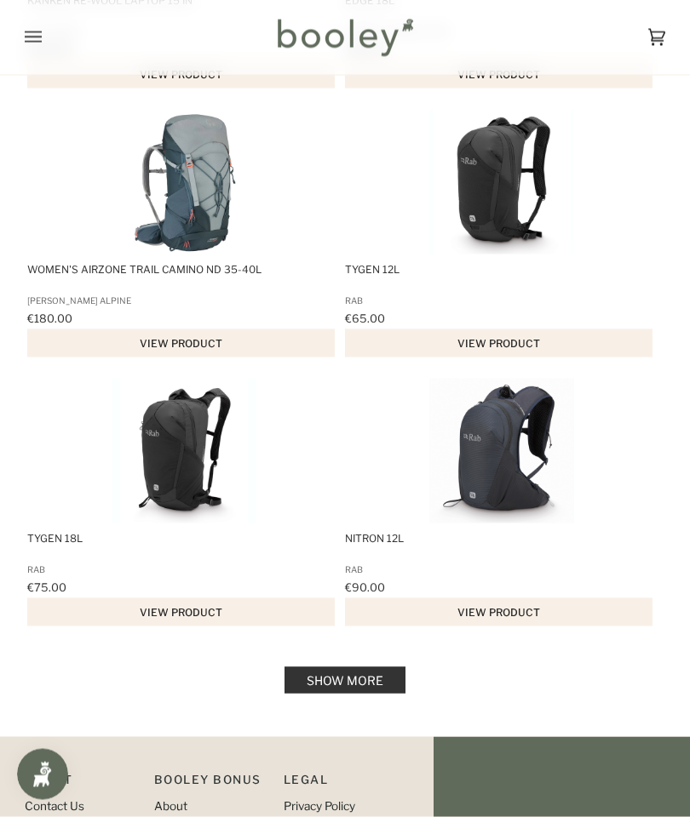
click at [360, 694] on link "Show more" at bounding box center [344, 680] width 121 height 26
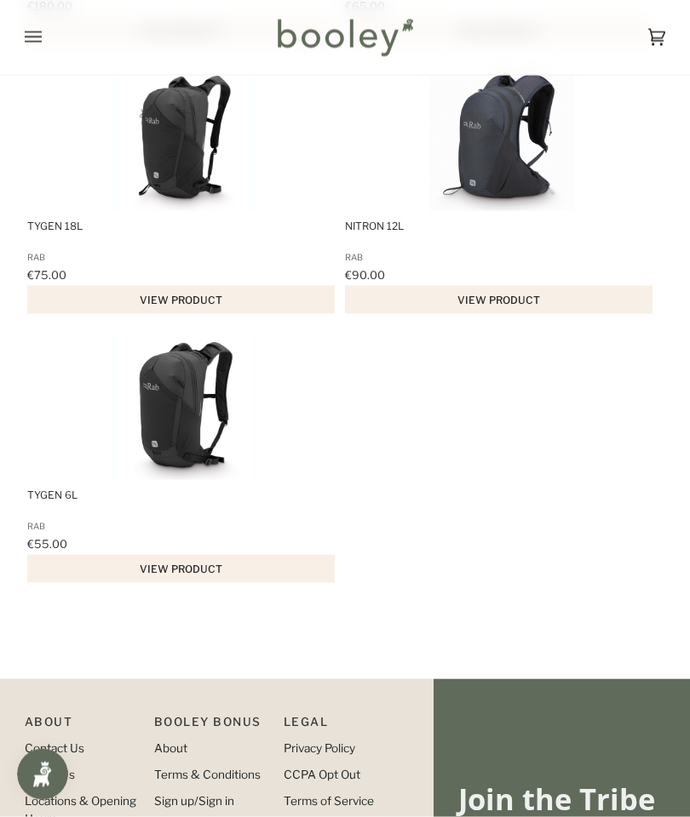
scroll to position [18854, 0]
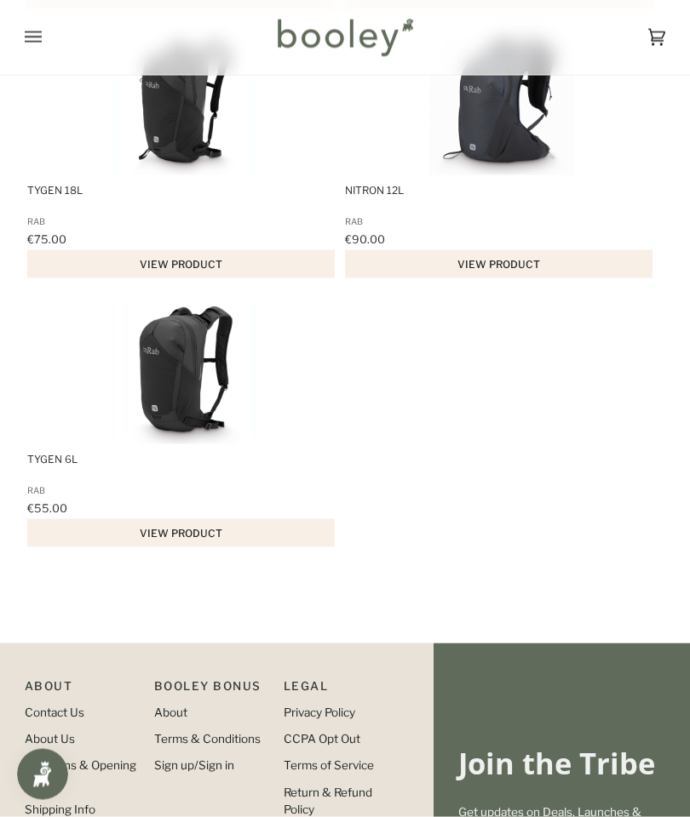
click at [174, 421] on img "Tygen 6L" at bounding box center [184, 372] width 145 height 145
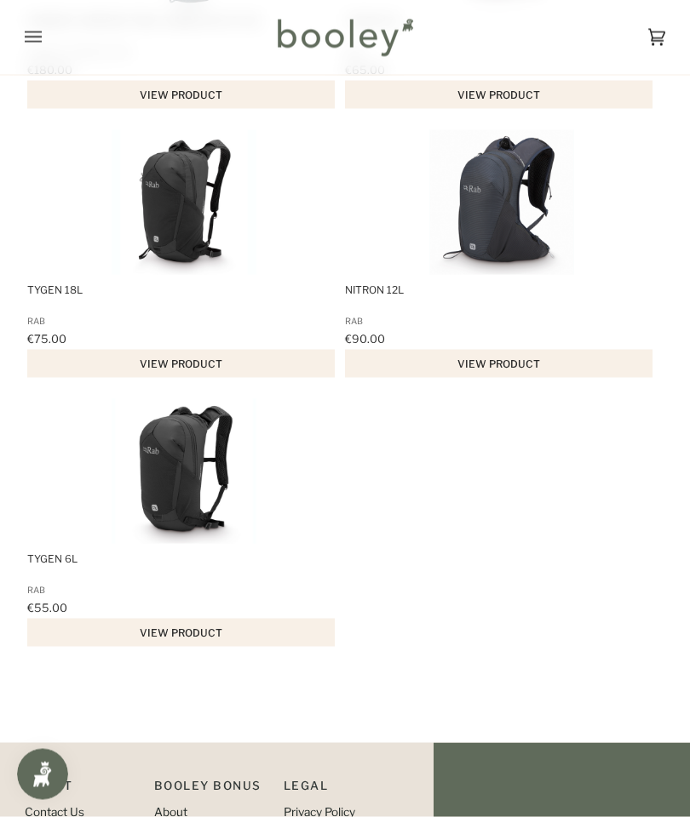
scroll to position [18754, 0]
click at [488, 272] on img "Nitron 12L" at bounding box center [501, 202] width 145 height 145
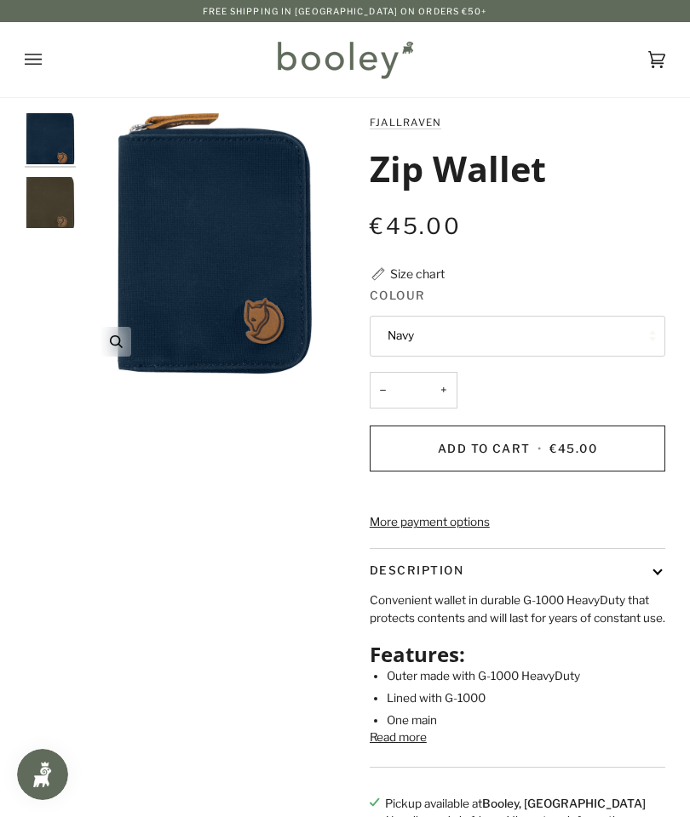
click at [115, 336] on icon "Fjallraven Zip Wallet Navy - Booley Galway" at bounding box center [116, 341] width 13 height 13
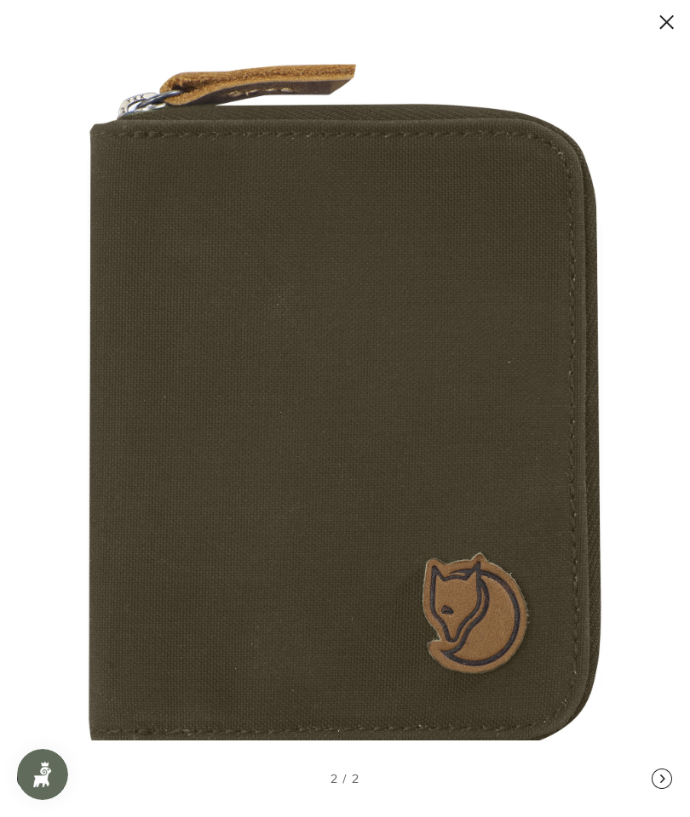
click at [662, 18] on button at bounding box center [649, 22] width 51 height 21
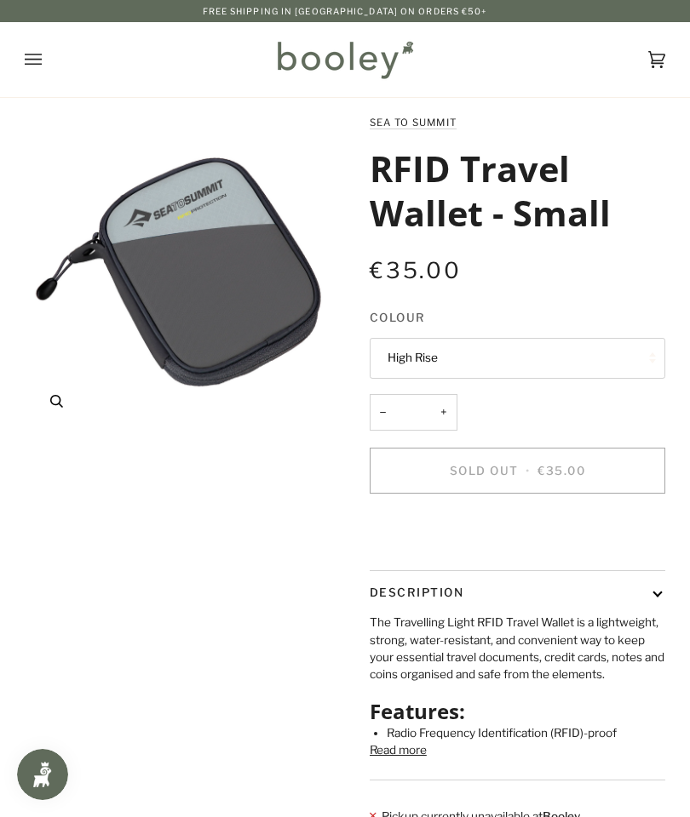
click at [60, 397] on icon "Sea to Summit RFID Travel Wallet - Small High Rise - Booley Galway" at bounding box center [56, 401] width 13 height 13
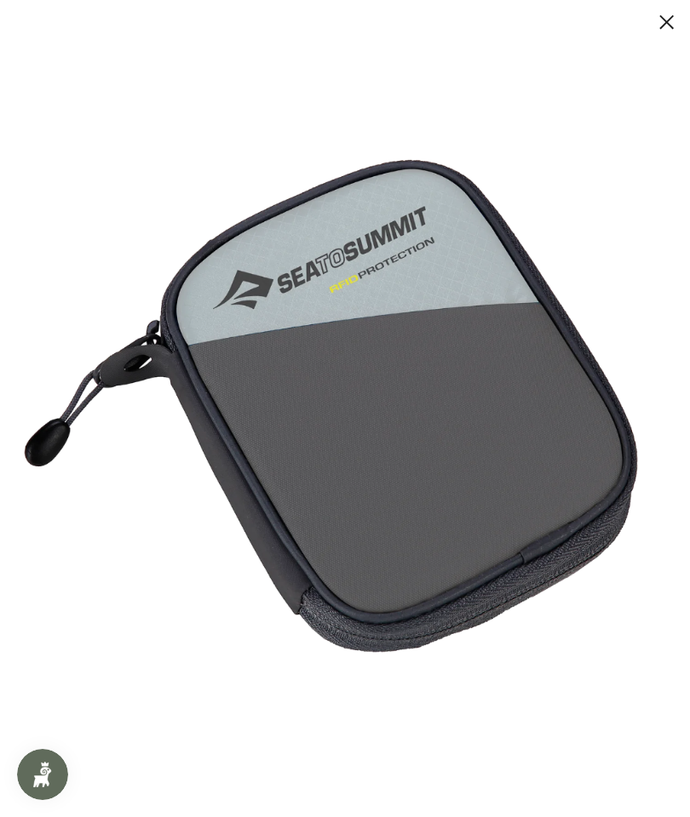
click at [663, 22] on button at bounding box center [649, 22] width 51 height 21
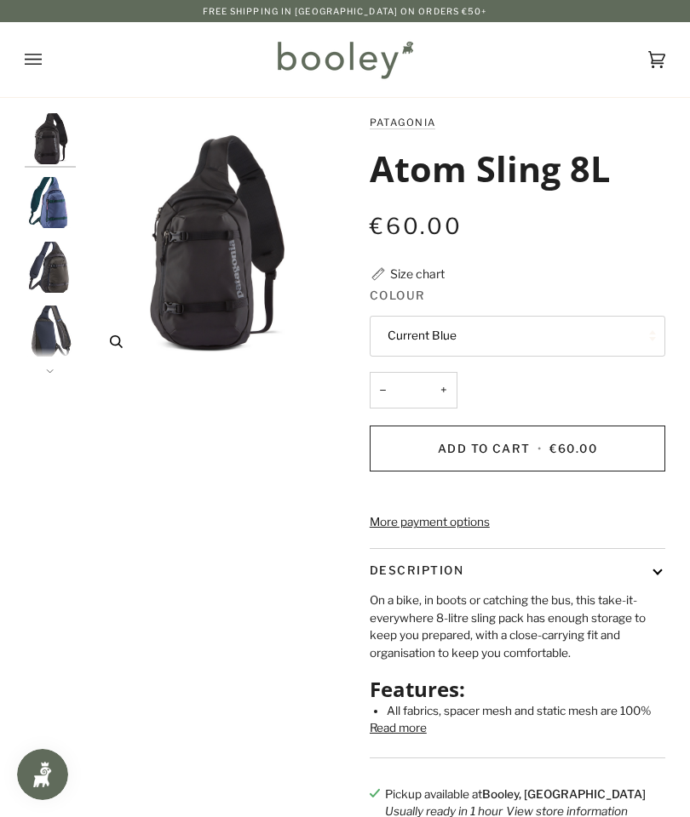
click at [117, 334] on button "Zoom" at bounding box center [116, 342] width 30 height 30
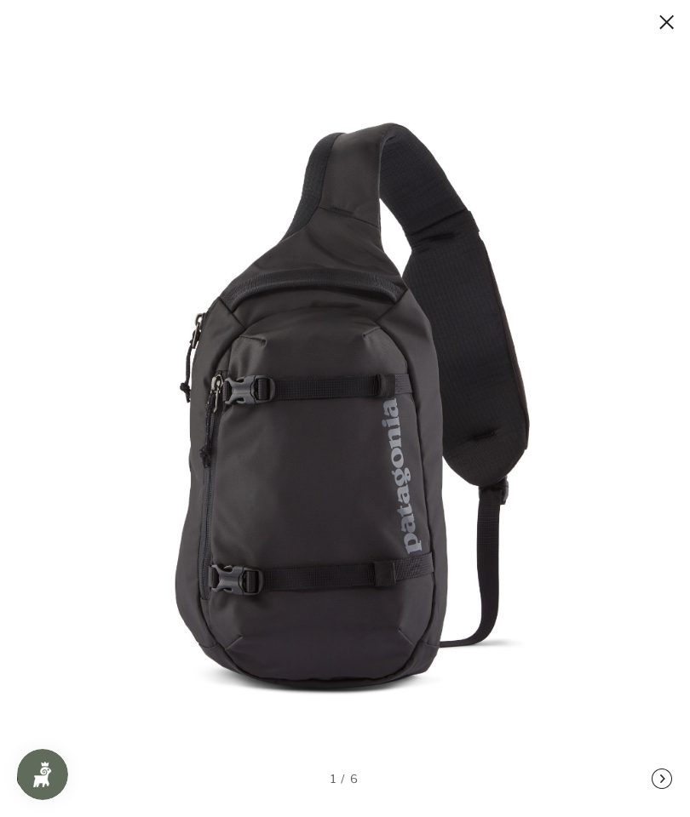
click at [666, 20] on button at bounding box center [649, 22] width 51 height 21
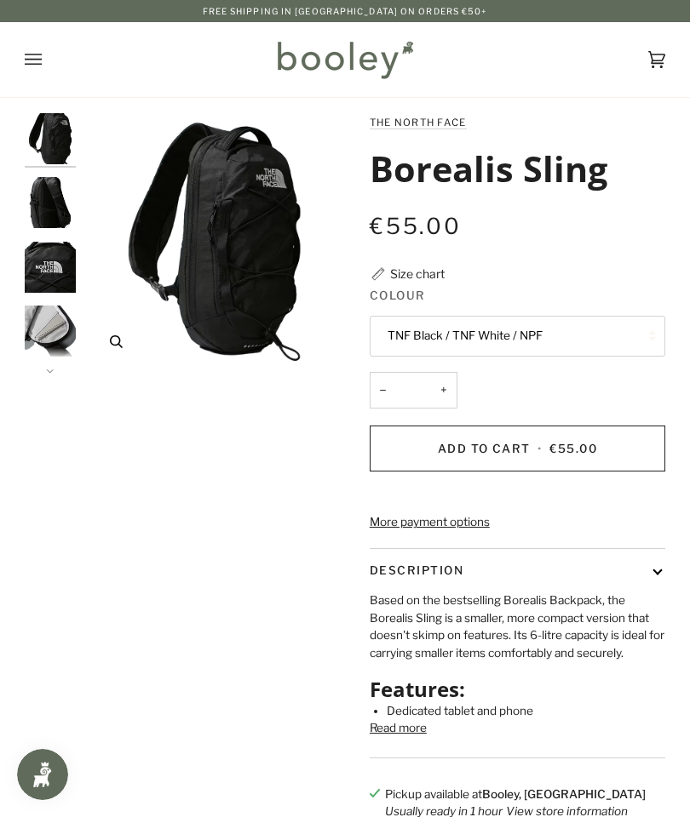
click at [117, 344] on icon "The North Face Borealis Sling TNF Black / TNF White / NPF - Booley Galway" at bounding box center [116, 341] width 13 height 13
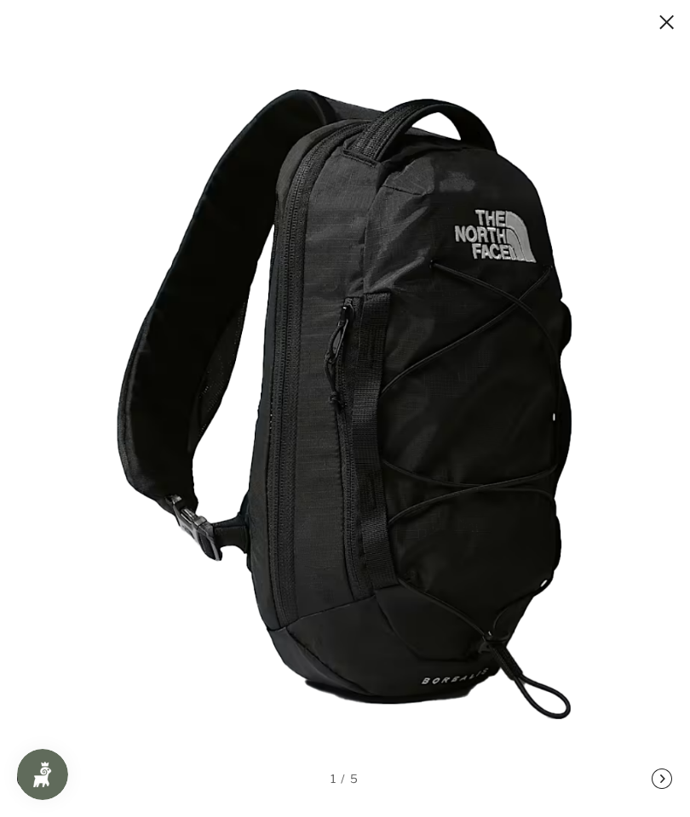
click at [662, 20] on button at bounding box center [649, 22] width 51 height 21
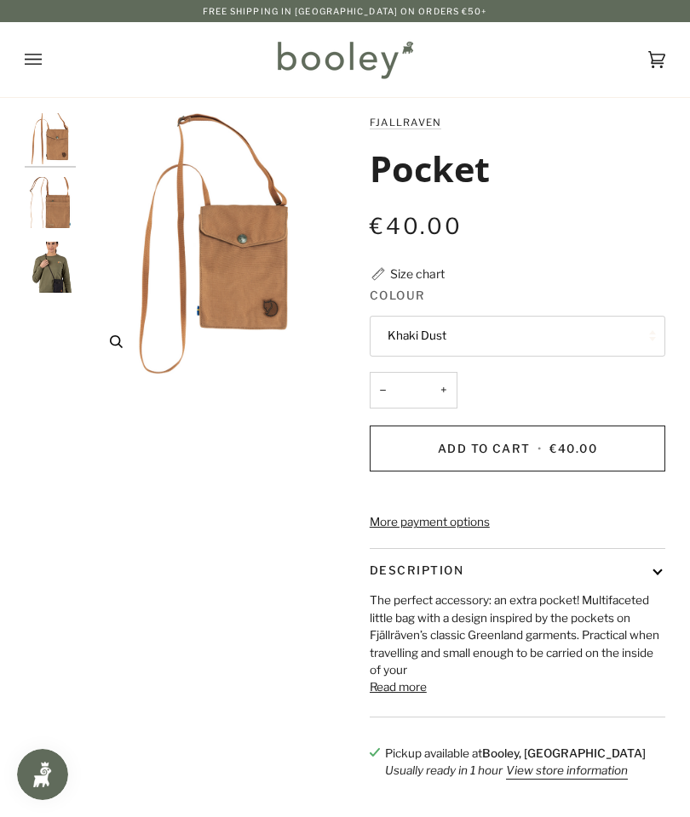
click at [117, 344] on icon "Fjallraven Pocket Khaki Dust - Booley Galway" at bounding box center [116, 341] width 13 height 13
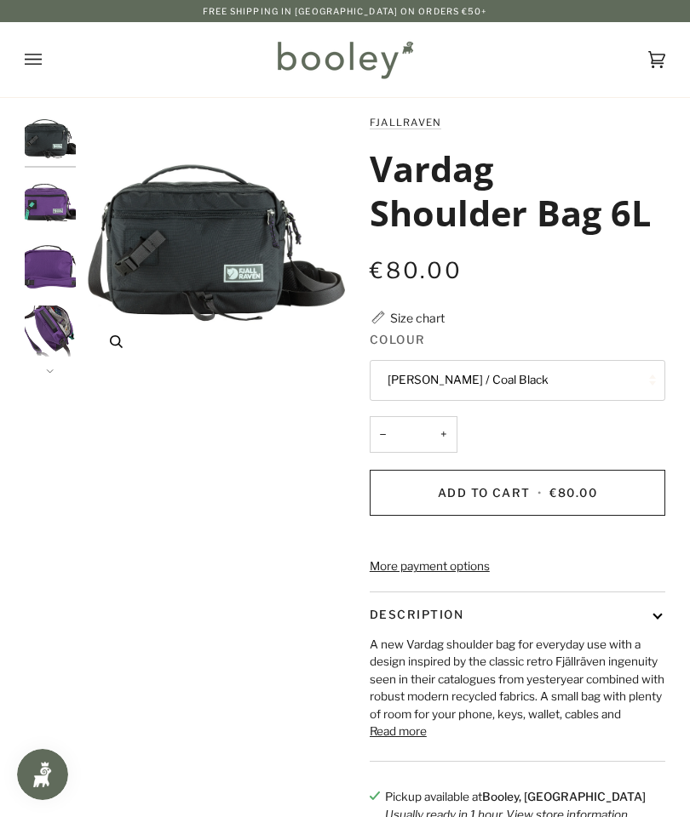
click at [116, 334] on button "Zoom" at bounding box center [116, 342] width 30 height 30
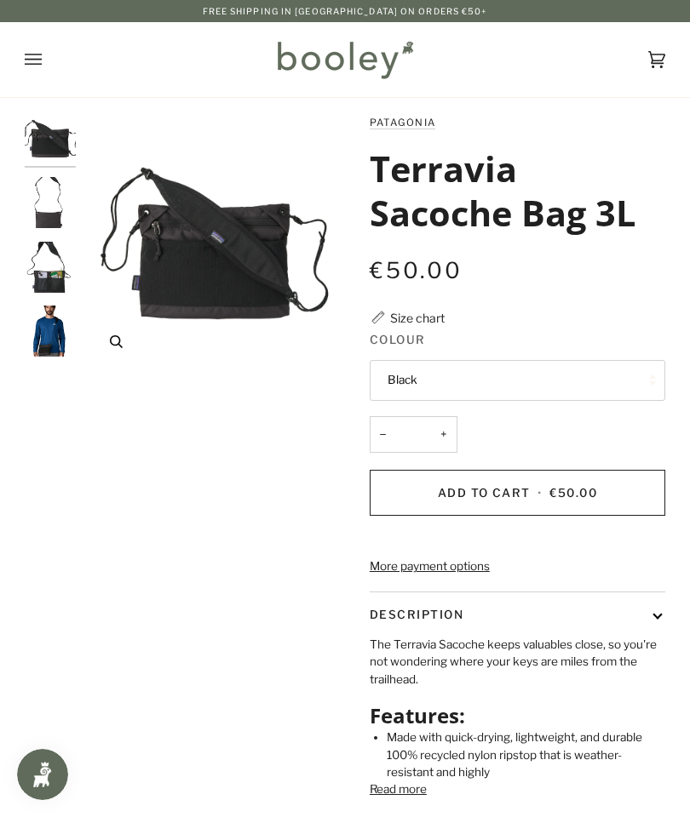
click at [119, 337] on icon "Patagonia Terravia Sacoche Bag 3L Black - Booley Galway" at bounding box center [116, 341] width 13 height 13
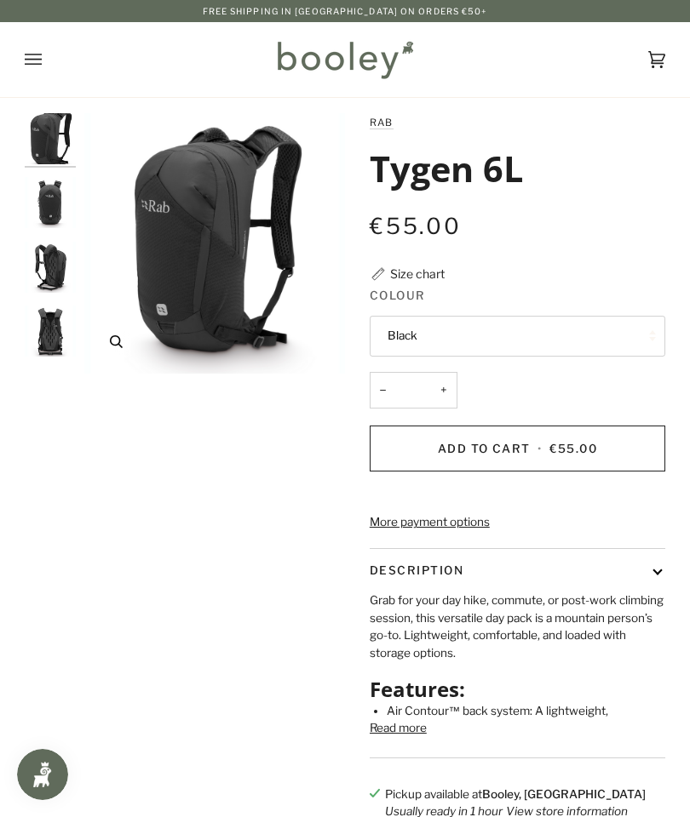
click at [115, 335] on button "Zoom" at bounding box center [116, 342] width 30 height 30
click at [112, 340] on icon "Rab Tygen 6L Black - Booley Galway" at bounding box center [116, 341] width 13 height 13
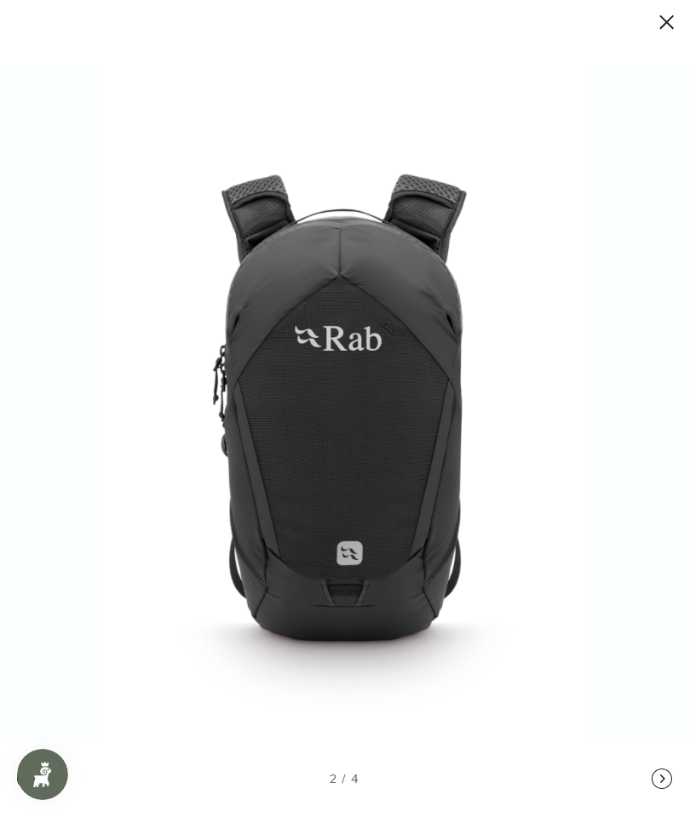
click at [669, 12] on button at bounding box center [649, 22] width 51 height 21
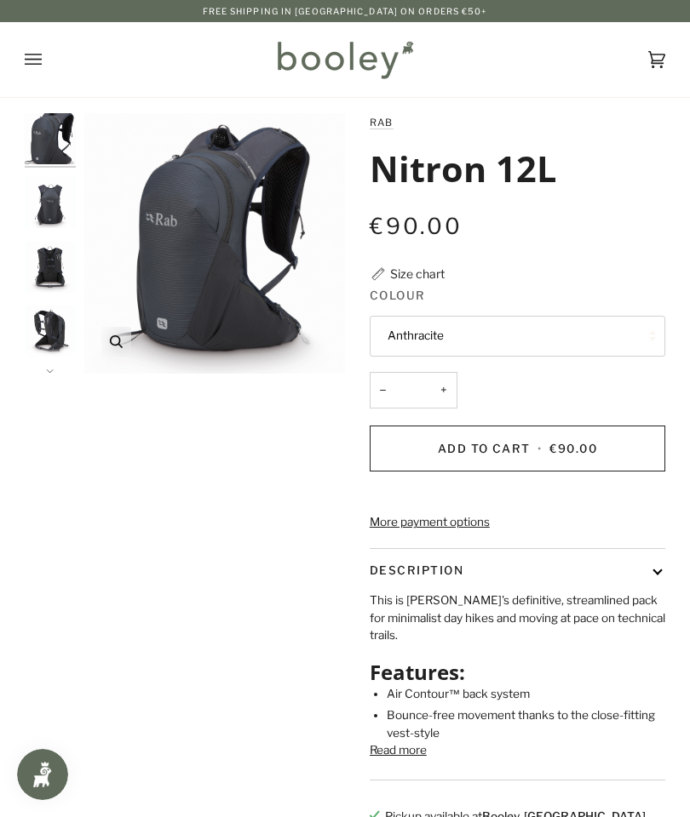
click at [115, 337] on icon "Rab Nitron 12L Anthracite - Booley Galway" at bounding box center [116, 341] width 13 height 13
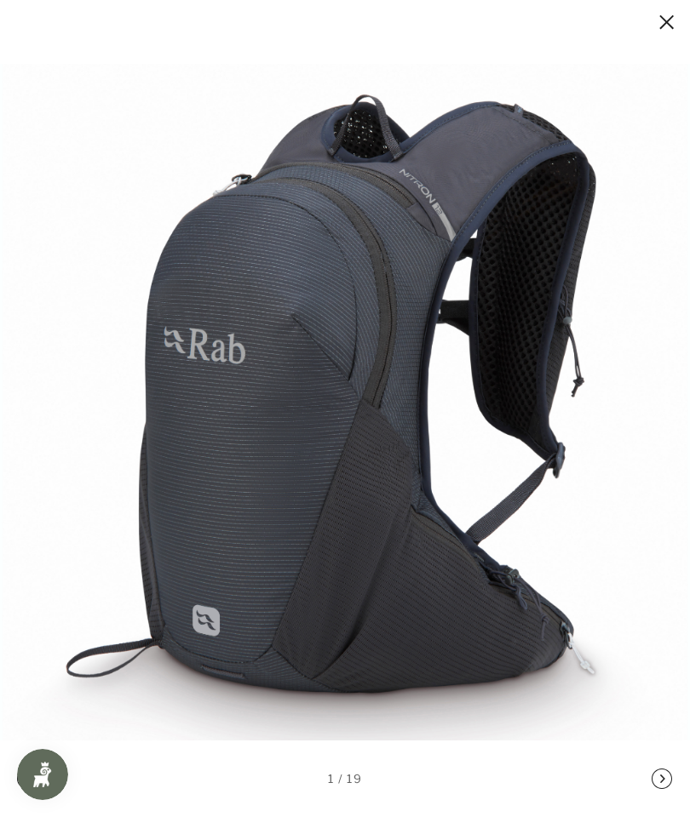
click at [664, 15] on button at bounding box center [649, 22] width 51 height 21
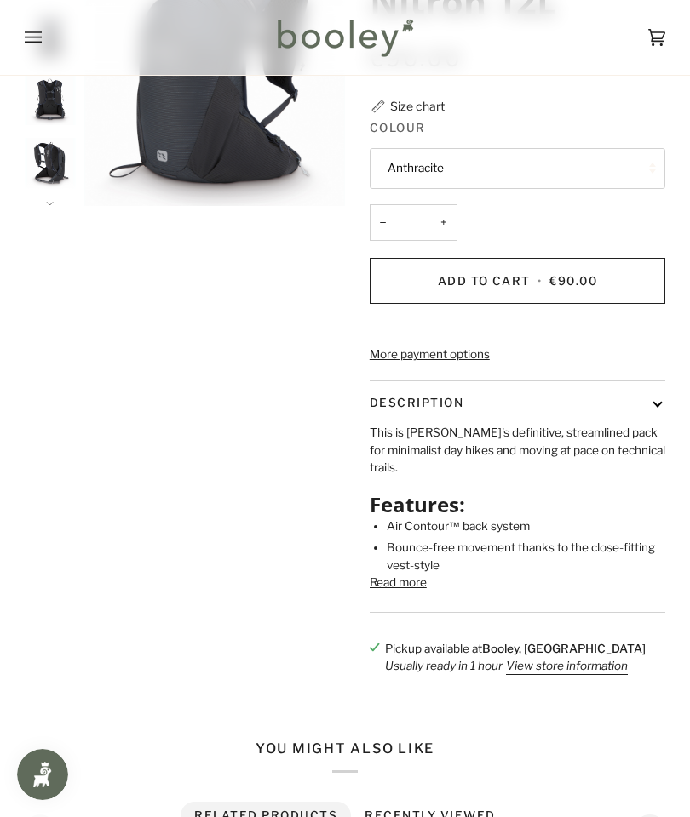
scroll to position [176, 0]
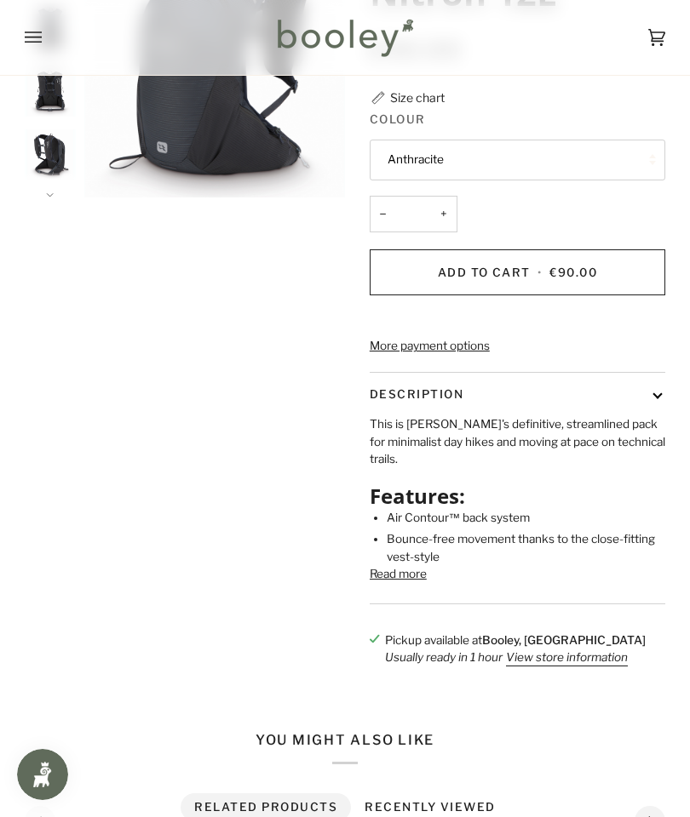
click at [404, 582] on button "Read more" at bounding box center [398, 573] width 57 height 17
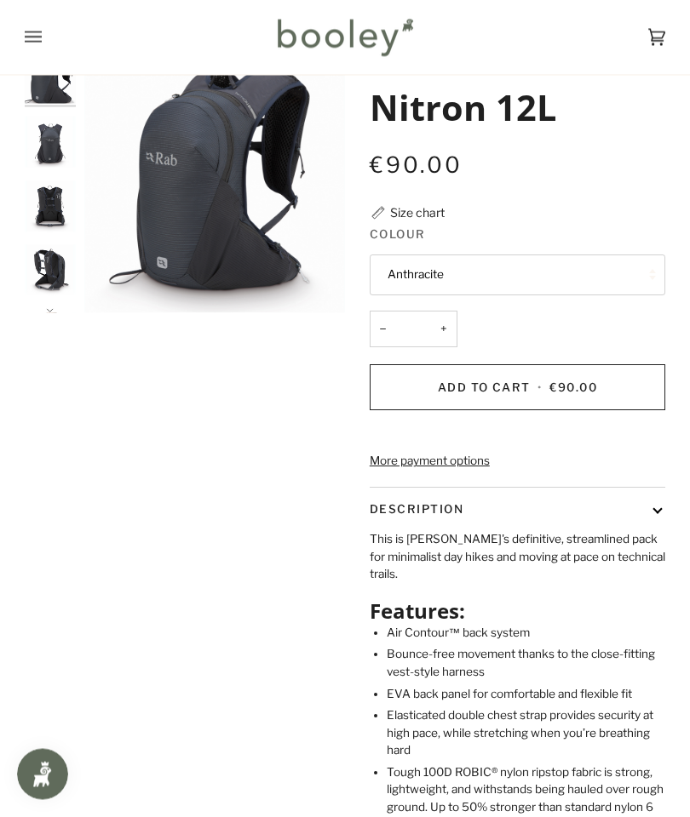
scroll to position [0, 0]
